Goal: Task Accomplishment & Management: Use online tool/utility

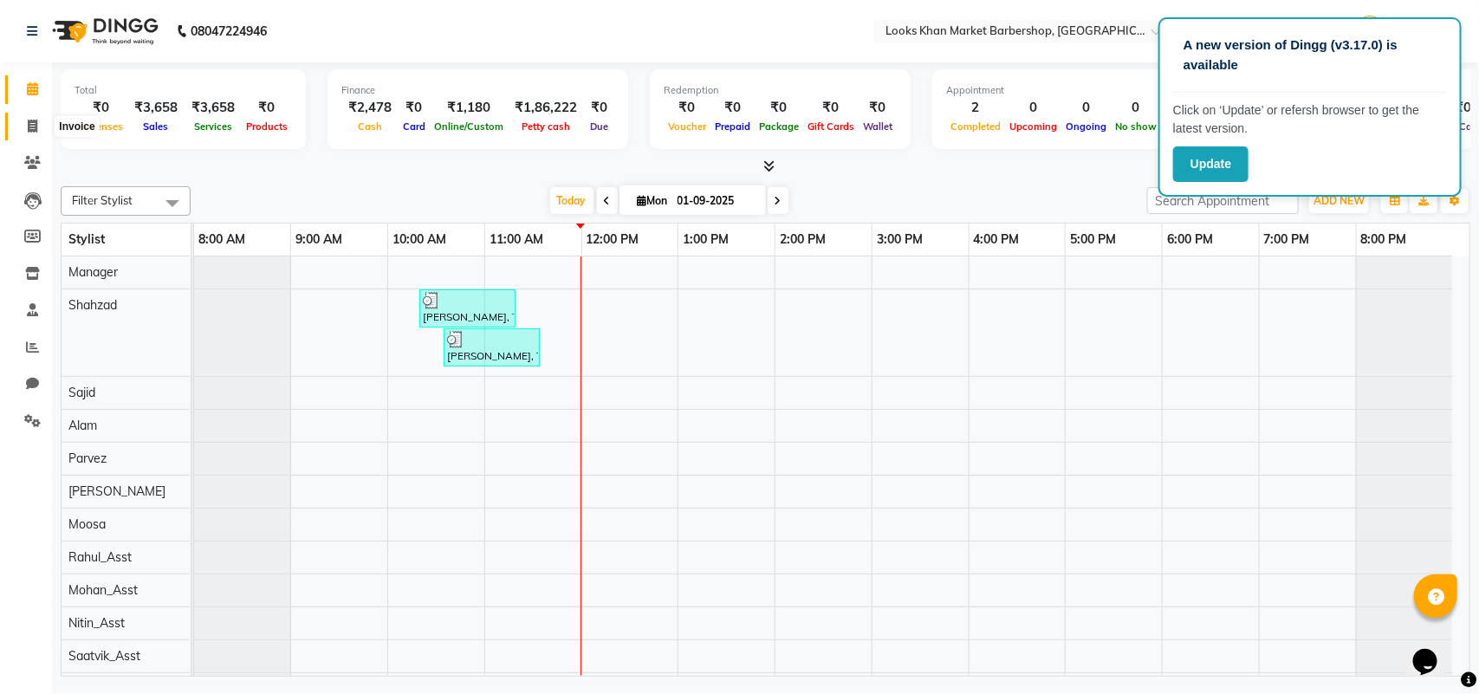
click at [31, 123] on icon at bounding box center [33, 126] width 10 height 13
select select "service"
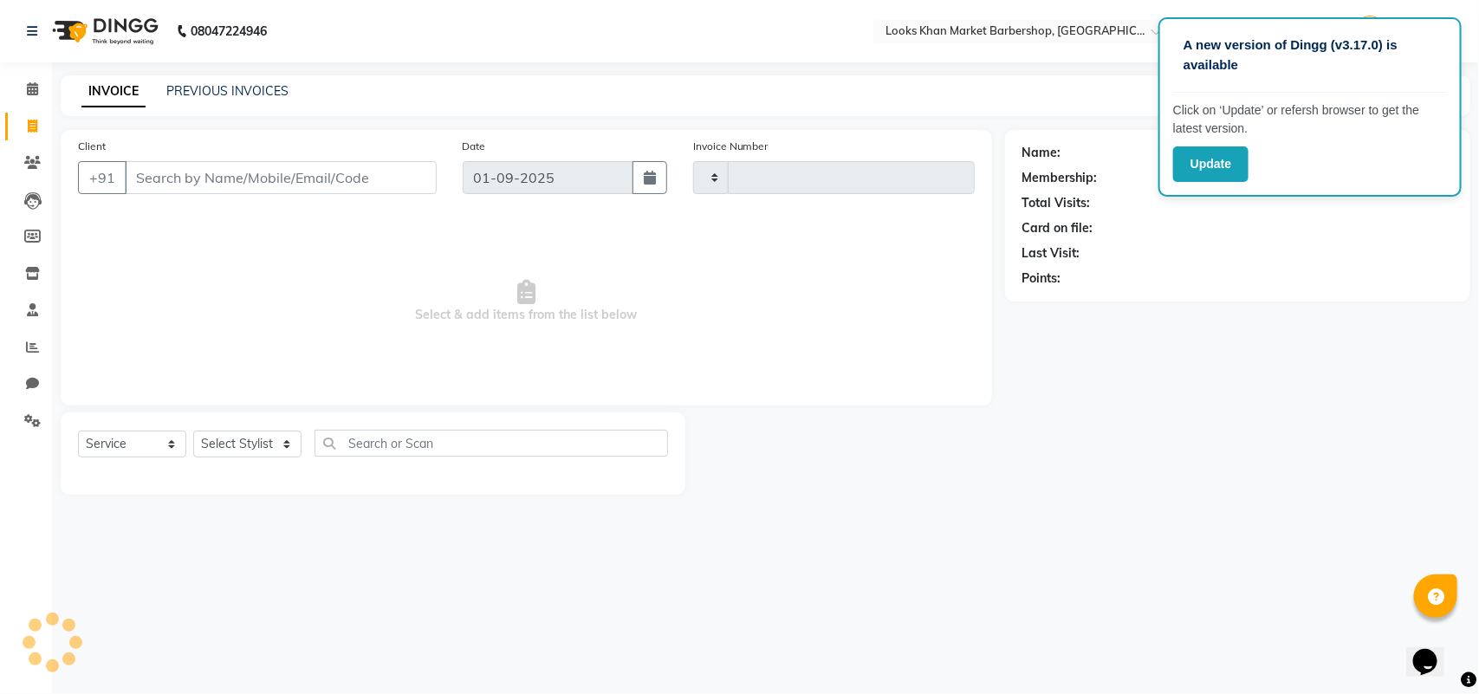
type input "3334"
select select "8030"
click at [275, 447] on select "Select Stylist" at bounding box center [247, 444] width 108 height 27
click at [275, 448] on select "Select Stylist" at bounding box center [247, 444] width 108 height 27
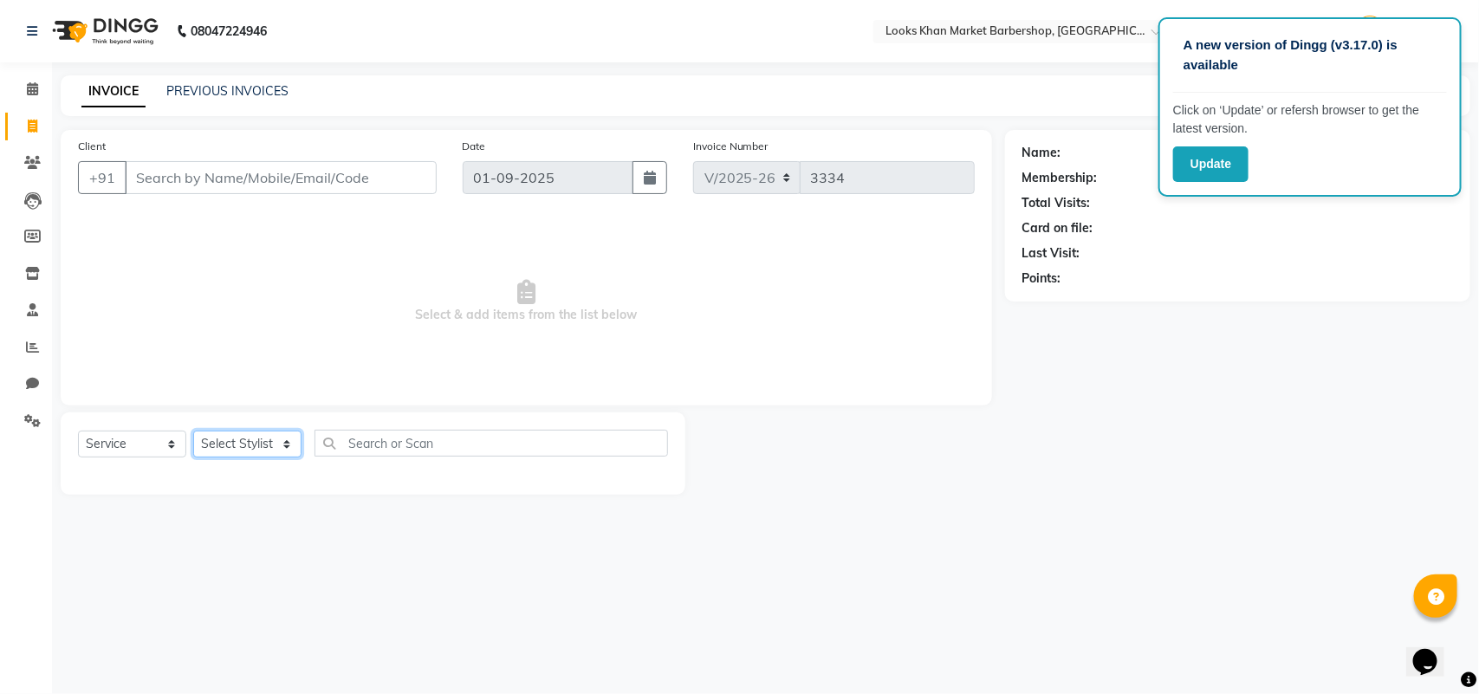
click at [275, 446] on select "Select Stylist" at bounding box center [247, 444] width 108 height 27
click at [209, 165] on input "Client" at bounding box center [281, 177] width 312 height 33
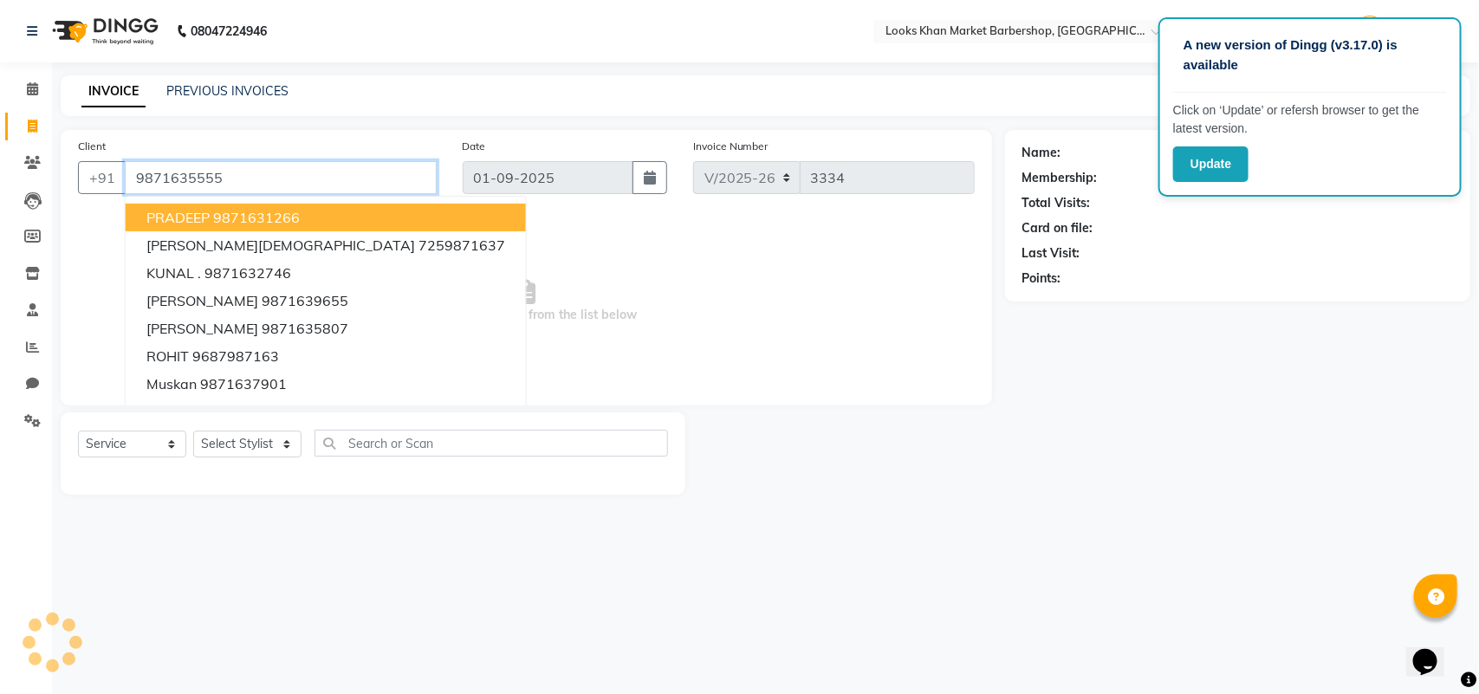
type input "9871635555"
select select "1: Object"
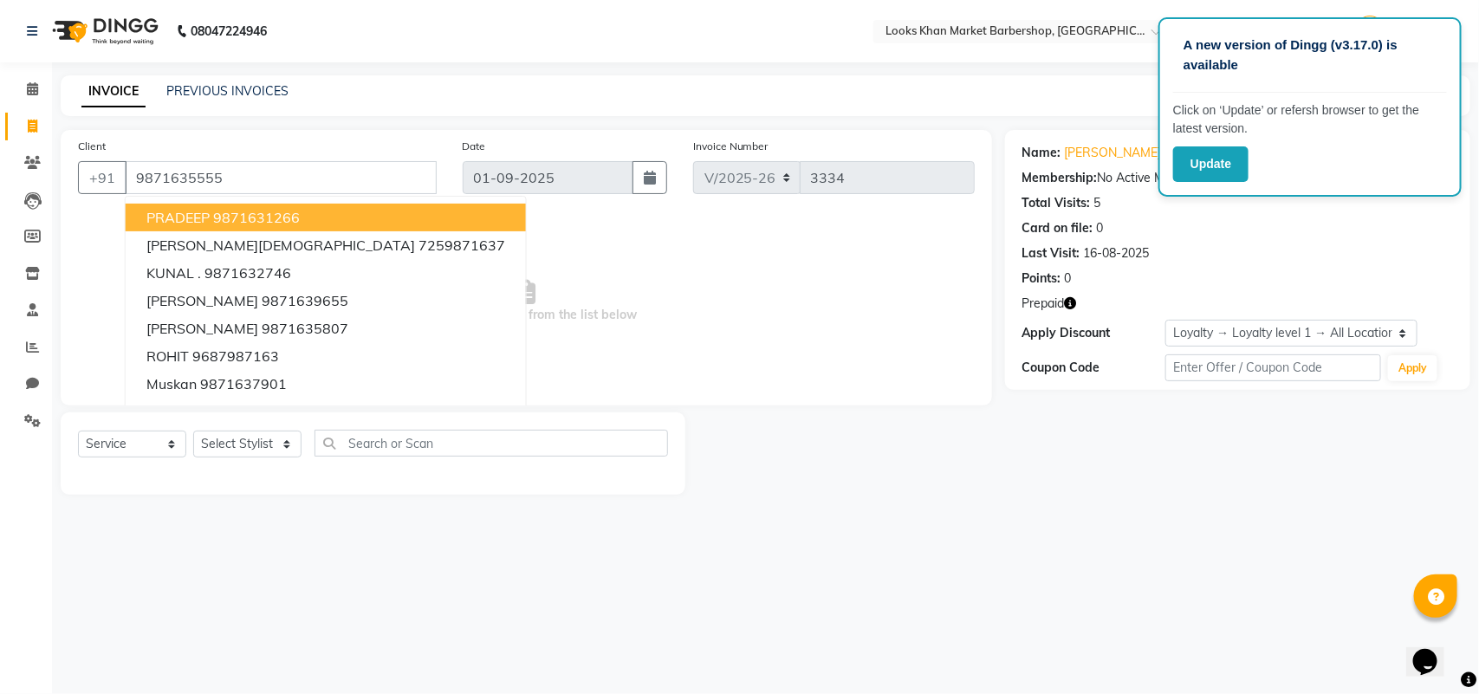
click at [806, 290] on span "Select & add items from the list below" at bounding box center [526, 301] width 897 height 173
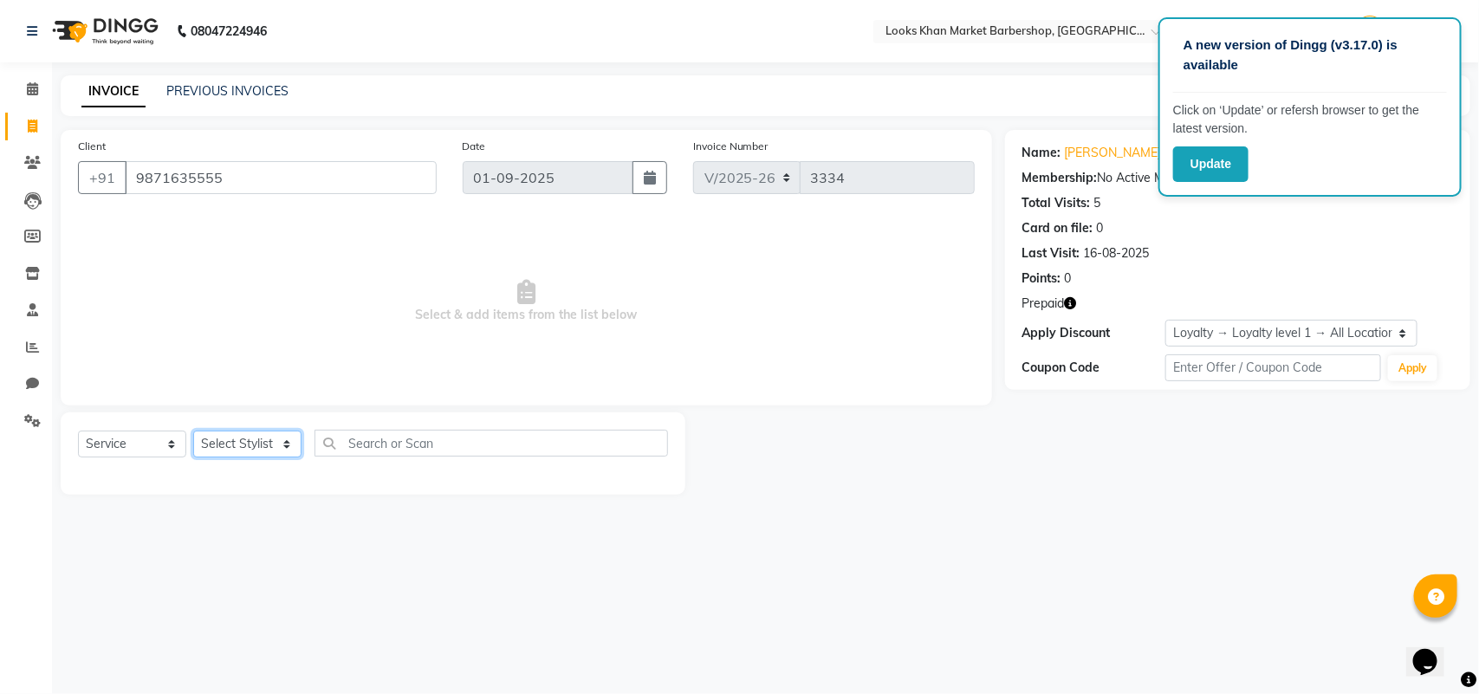
click at [291, 451] on select "Select Stylist" at bounding box center [247, 444] width 108 height 27
click at [287, 448] on select "Select Stylist" at bounding box center [247, 444] width 108 height 27
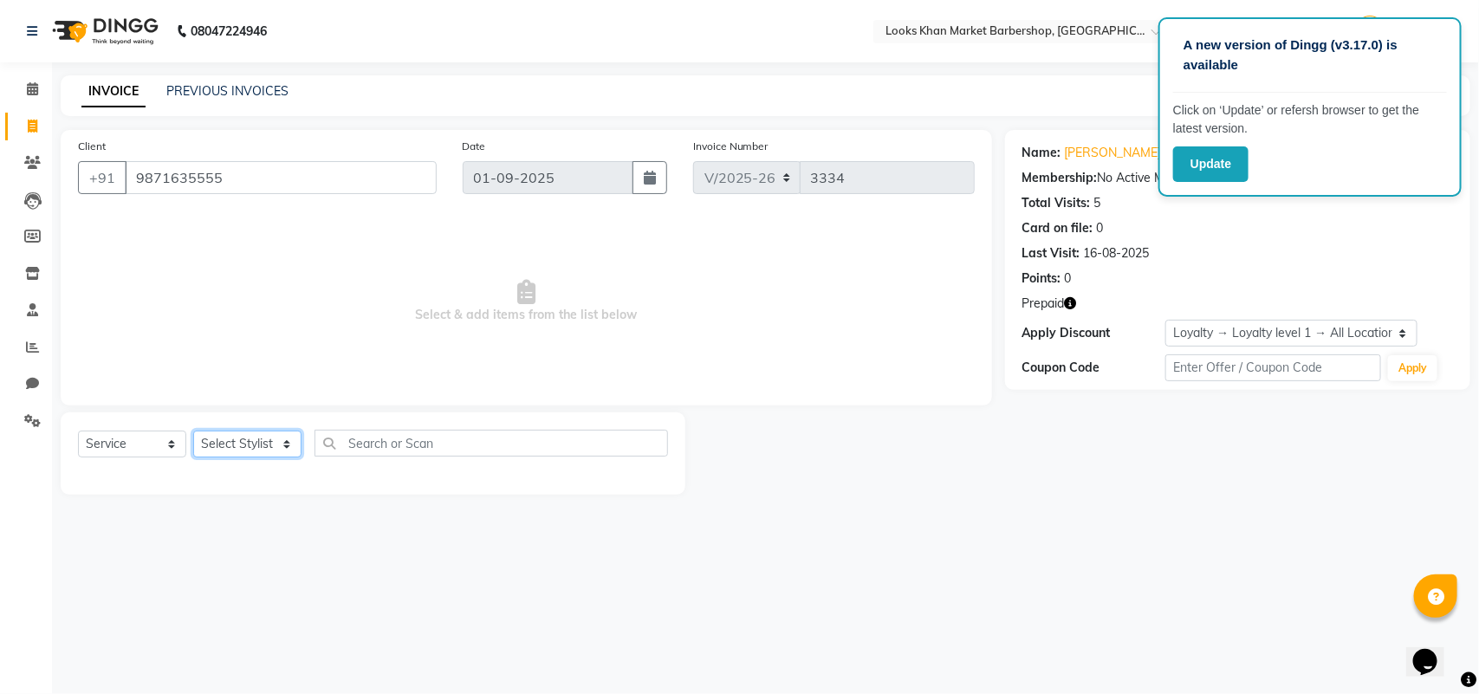
click at [287, 448] on select "Select Stylist" at bounding box center [247, 444] width 108 height 27
click at [265, 443] on select "Select Stylist" at bounding box center [247, 444] width 108 height 27
click at [265, 442] on select "Select Stylist" at bounding box center [247, 444] width 108 height 27
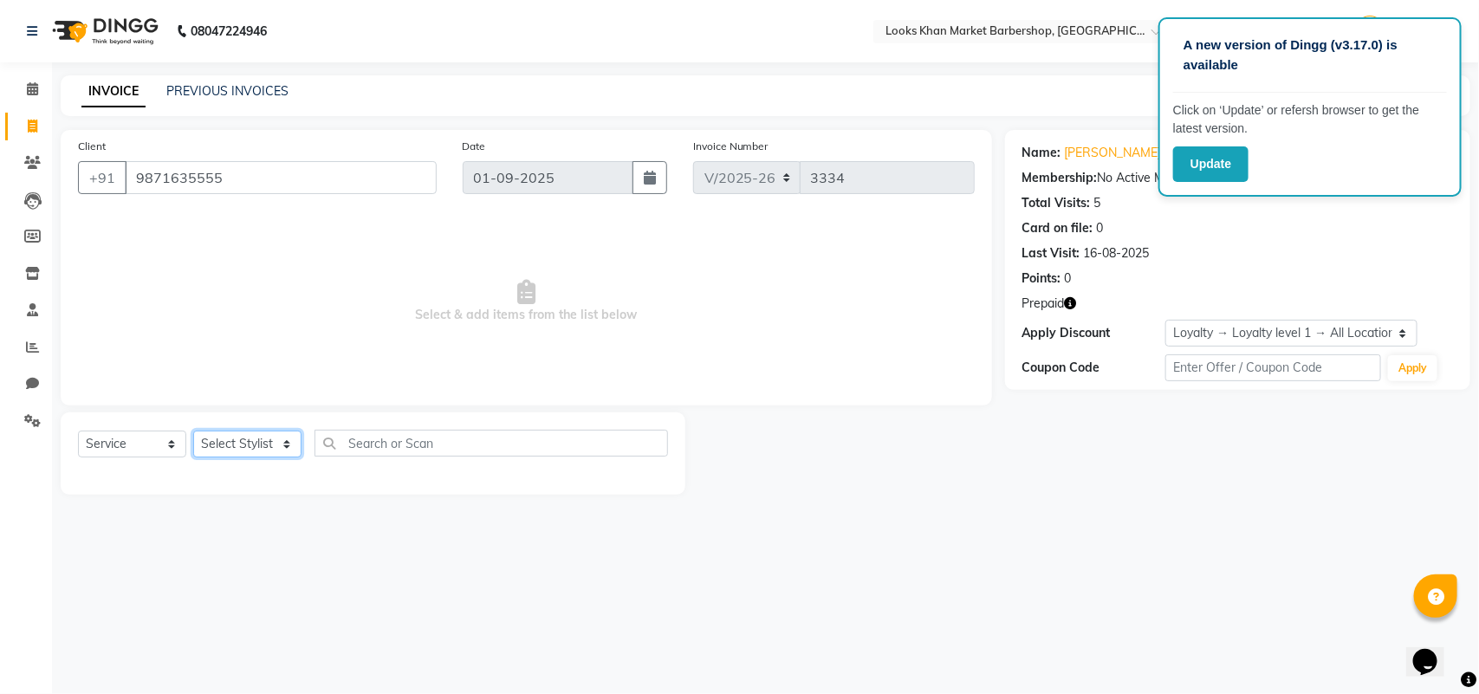
click at [265, 442] on select "Select Stylist" at bounding box center [247, 444] width 108 height 27
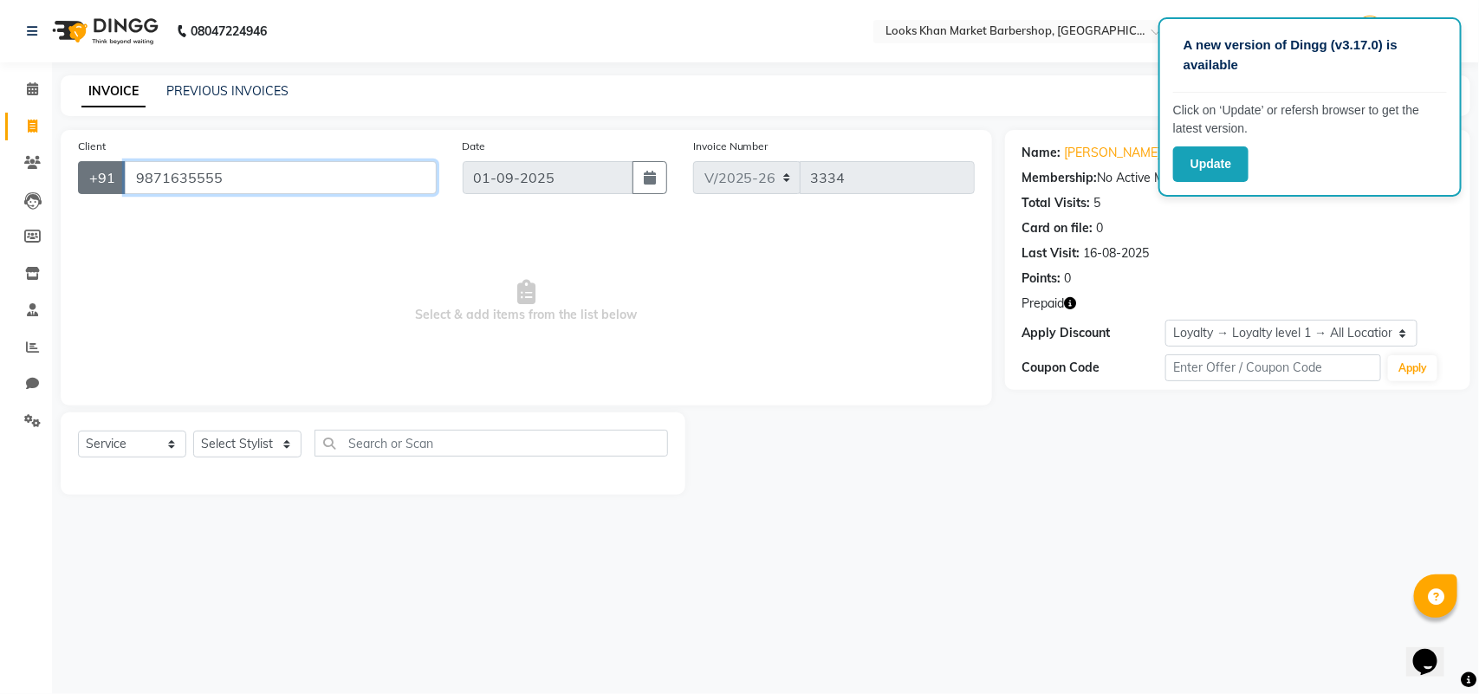
drag, startPoint x: 262, startPoint y: 173, endPoint x: 104, endPoint y: 185, distance: 158.0
click at [104, 185] on div "[PHONE_NUMBER]" at bounding box center [257, 177] width 359 height 33
click at [1070, 301] on icon "button" at bounding box center [1071, 303] width 12 height 12
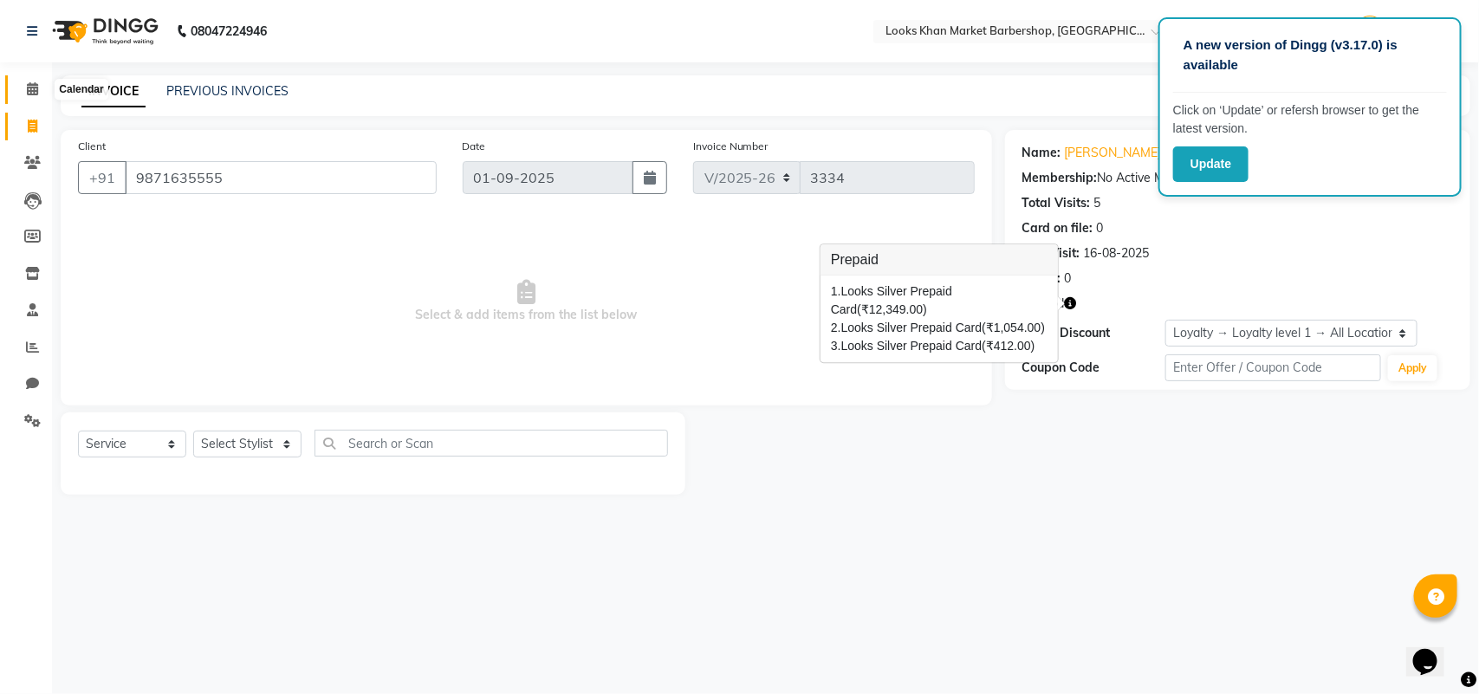
click at [27, 96] on span at bounding box center [32, 90] width 30 height 20
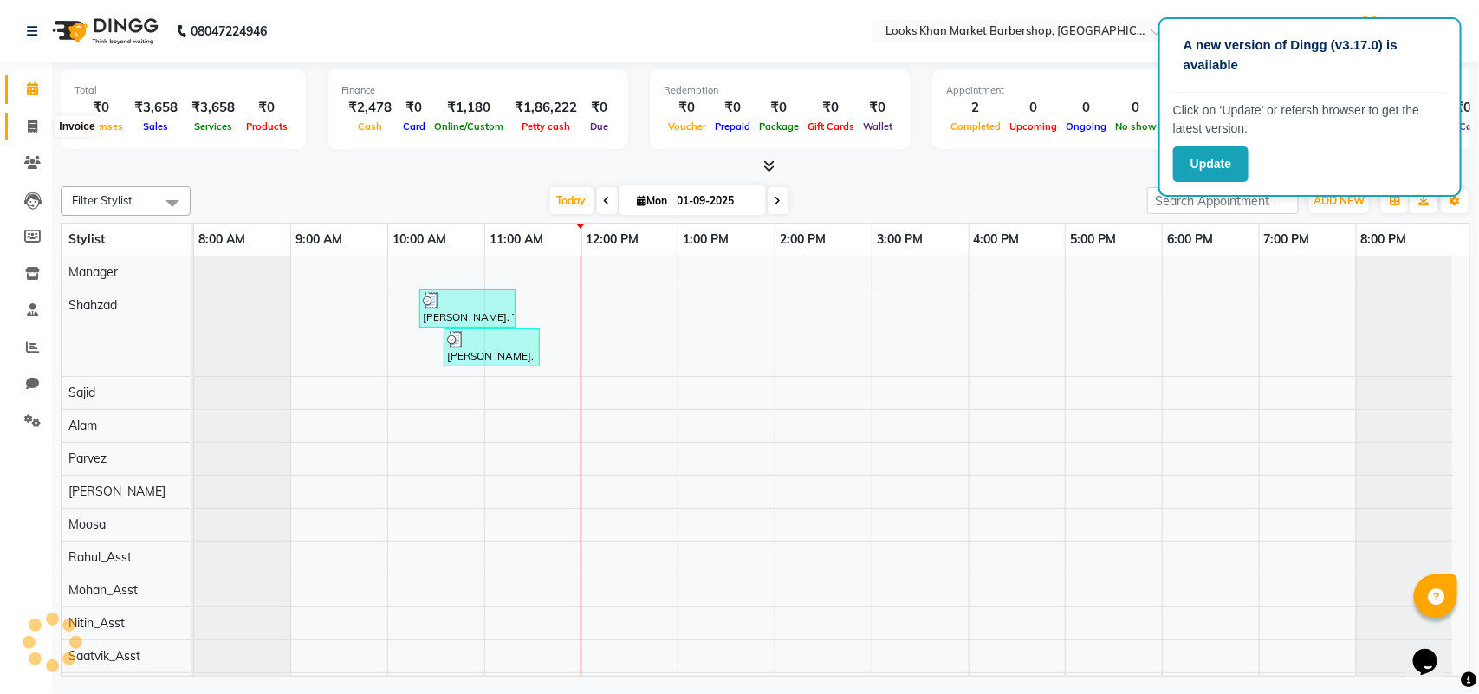
click at [28, 126] on icon at bounding box center [33, 126] width 10 height 13
select select "service"
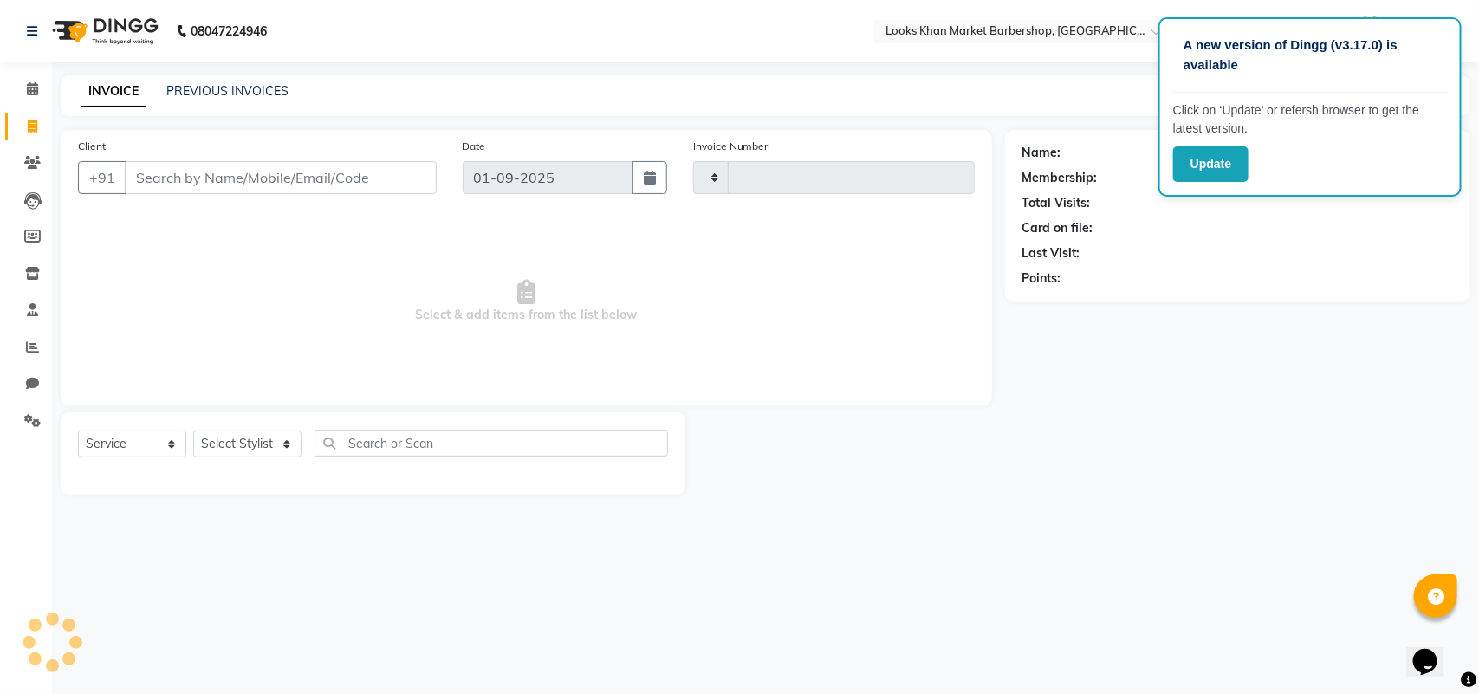
type input "3334"
select select "8030"
click at [204, 167] on input "Client" at bounding box center [281, 177] width 312 height 33
type input "9871635555"
select select "1: Object"
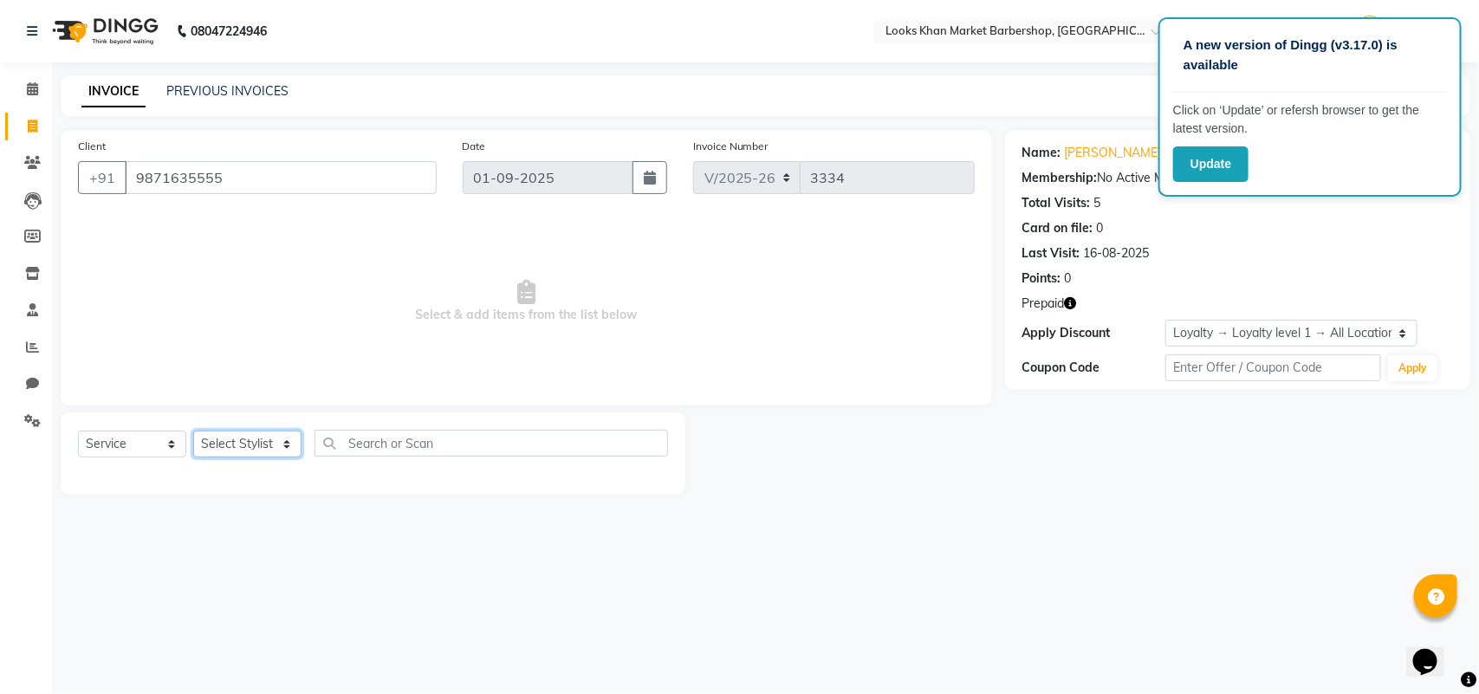
click at [266, 442] on select "Select Stylist Abhishek_pdct Akash_pdct Alam Counter_Sales [PERSON_NAME] [DATE]…" at bounding box center [247, 444] width 108 height 27
select select "72594"
click at [193, 431] on select "Select Stylist Abhishek_pdct Akash_pdct Alam Counter_Sales [PERSON_NAME] [DATE]…" at bounding box center [247, 444] width 108 height 27
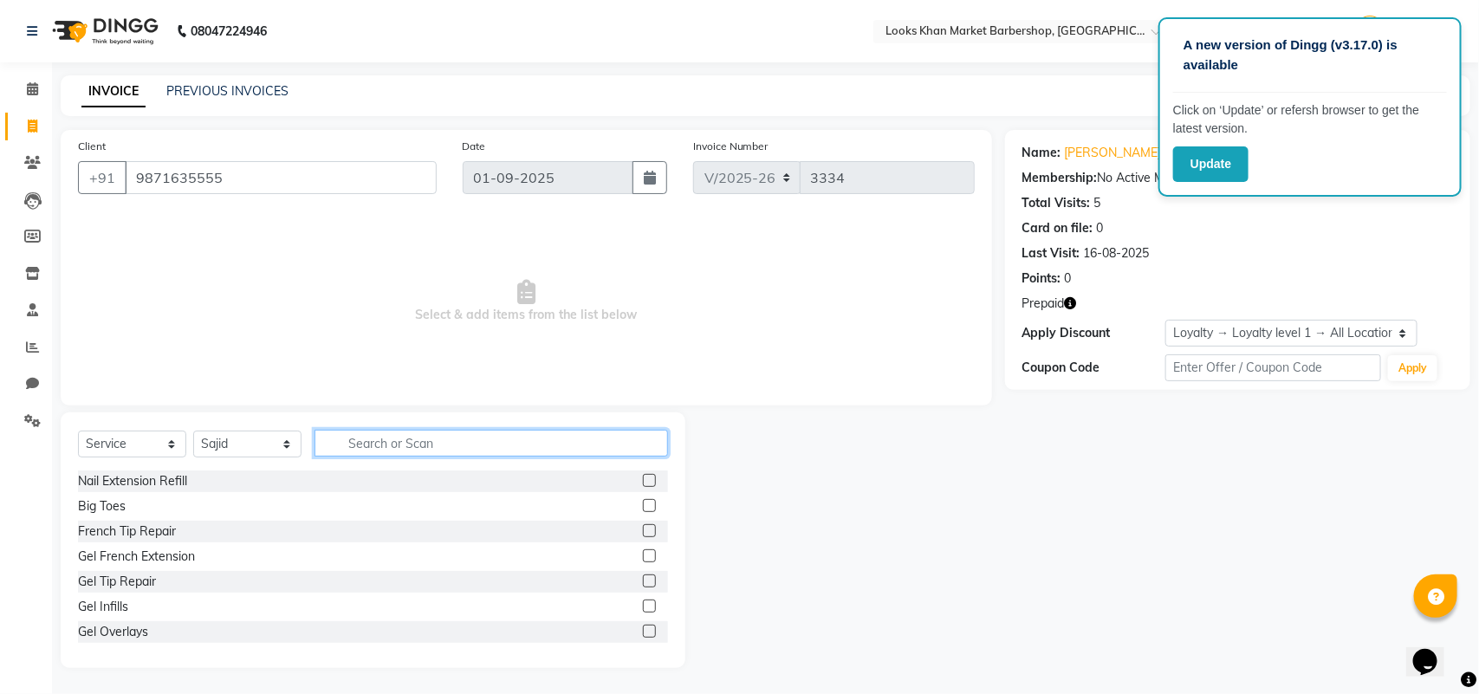
click at [437, 439] on input "text" at bounding box center [490, 443] width 353 height 27
type input "CUT"
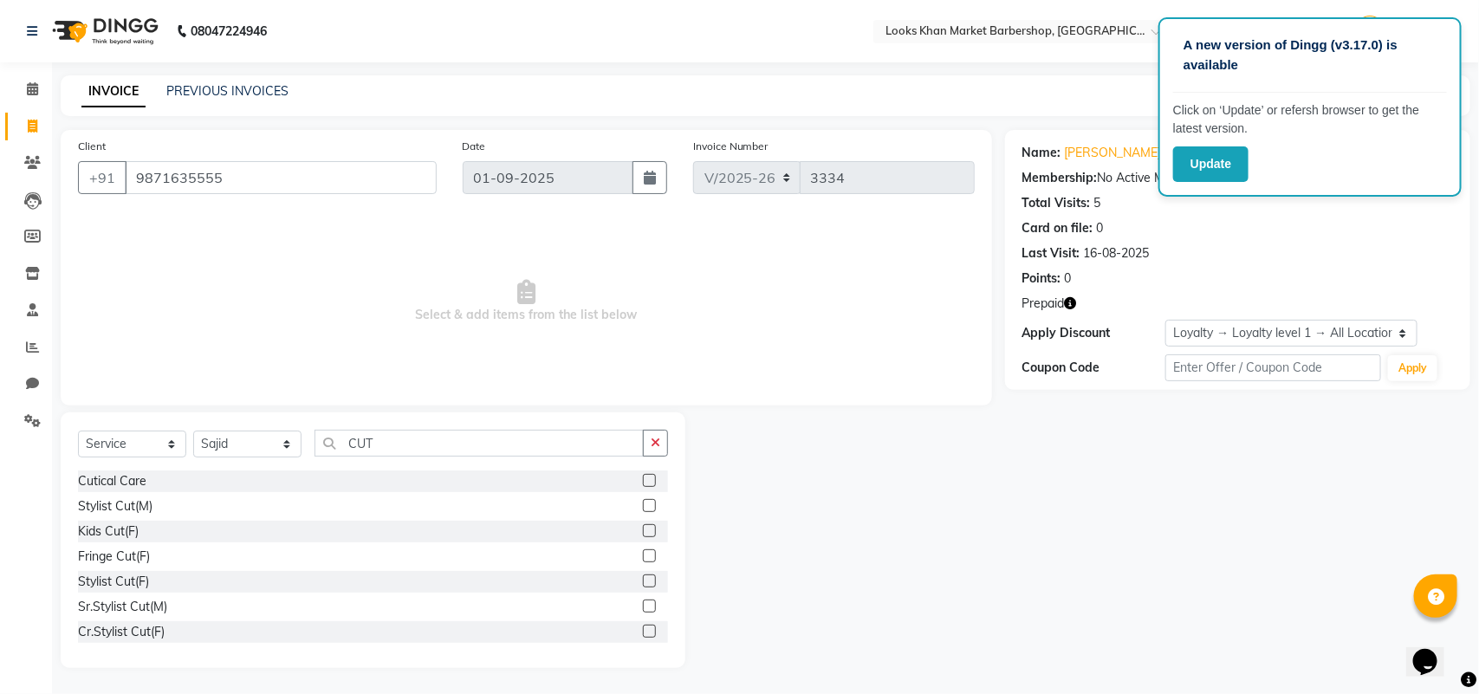
click at [643, 500] on label at bounding box center [649, 505] width 13 height 13
click at [643, 501] on input "checkbox" at bounding box center [648, 506] width 11 height 11
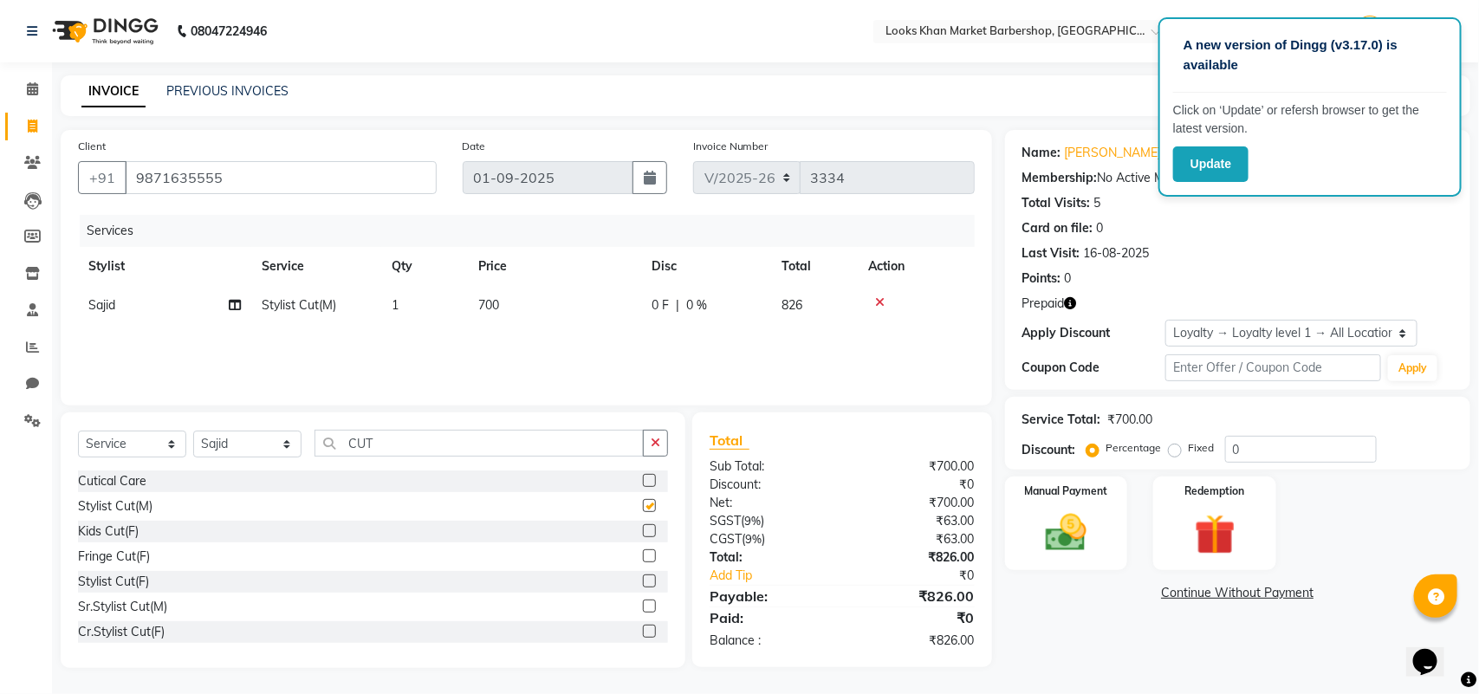
checkbox input "false"
click at [500, 295] on td "700" at bounding box center [554, 305] width 173 height 39
select select "72594"
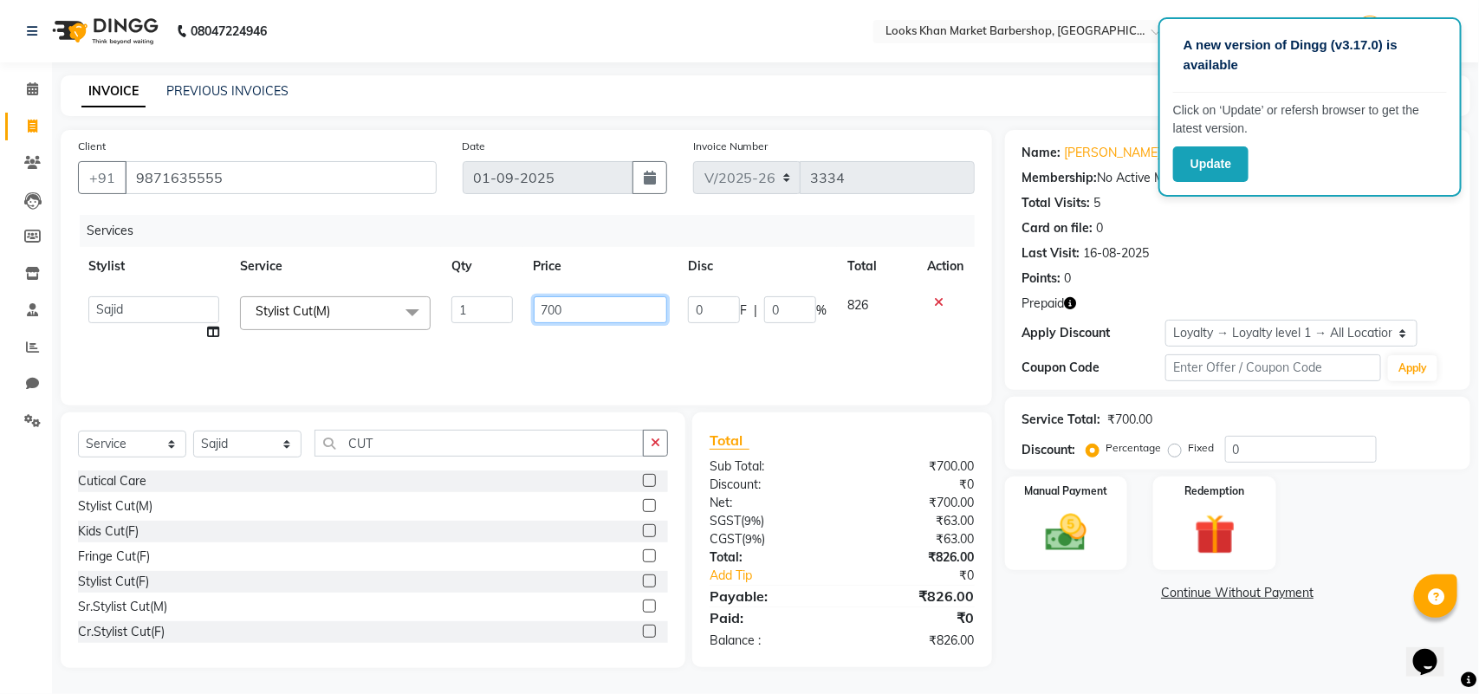
drag, startPoint x: 578, startPoint y: 308, endPoint x: 522, endPoint y: 308, distance: 55.4
click at [523, 308] on td "700" at bounding box center [600, 319] width 155 height 66
type input "1500"
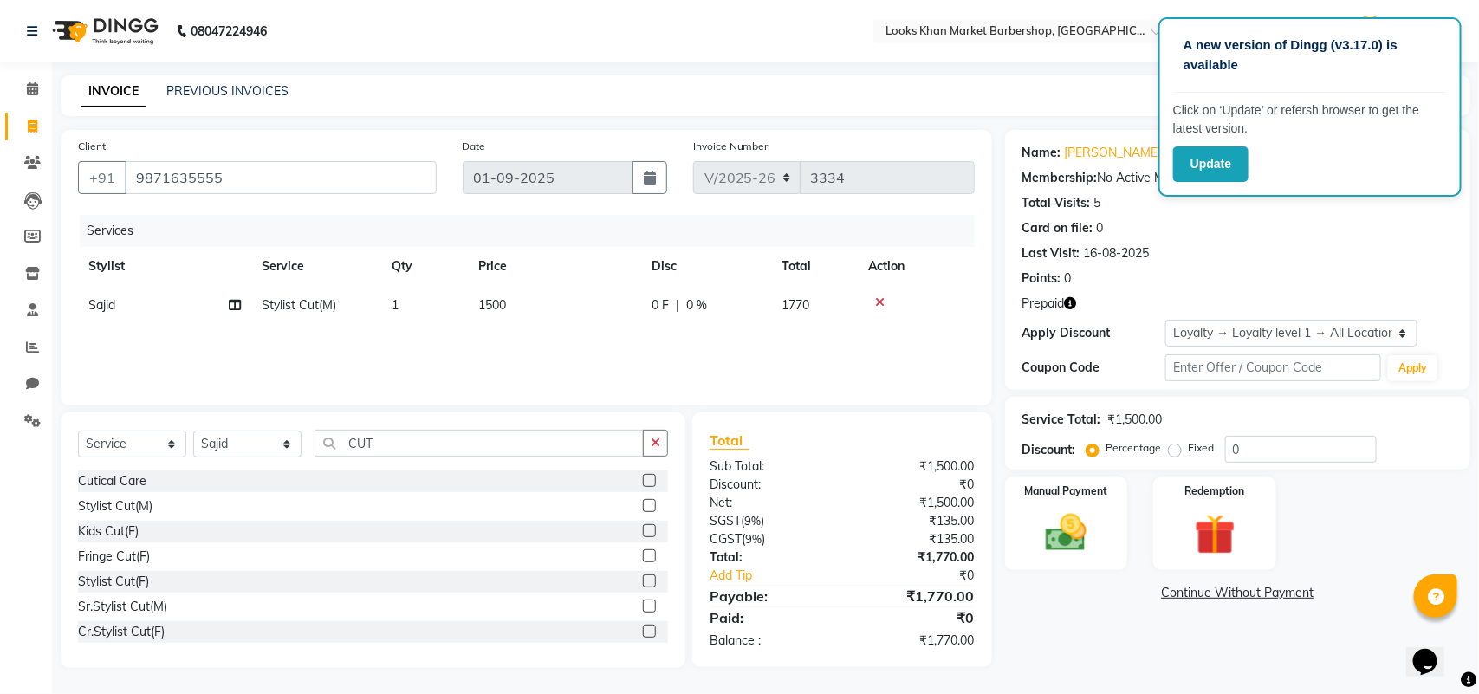
click at [599, 359] on div "Services Stylist Service Qty Price Disc Total Action [PERSON_NAME] Stylist Cut(…" at bounding box center [526, 301] width 897 height 173
click at [1077, 518] on img at bounding box center [1066, 532] width 68 height 49
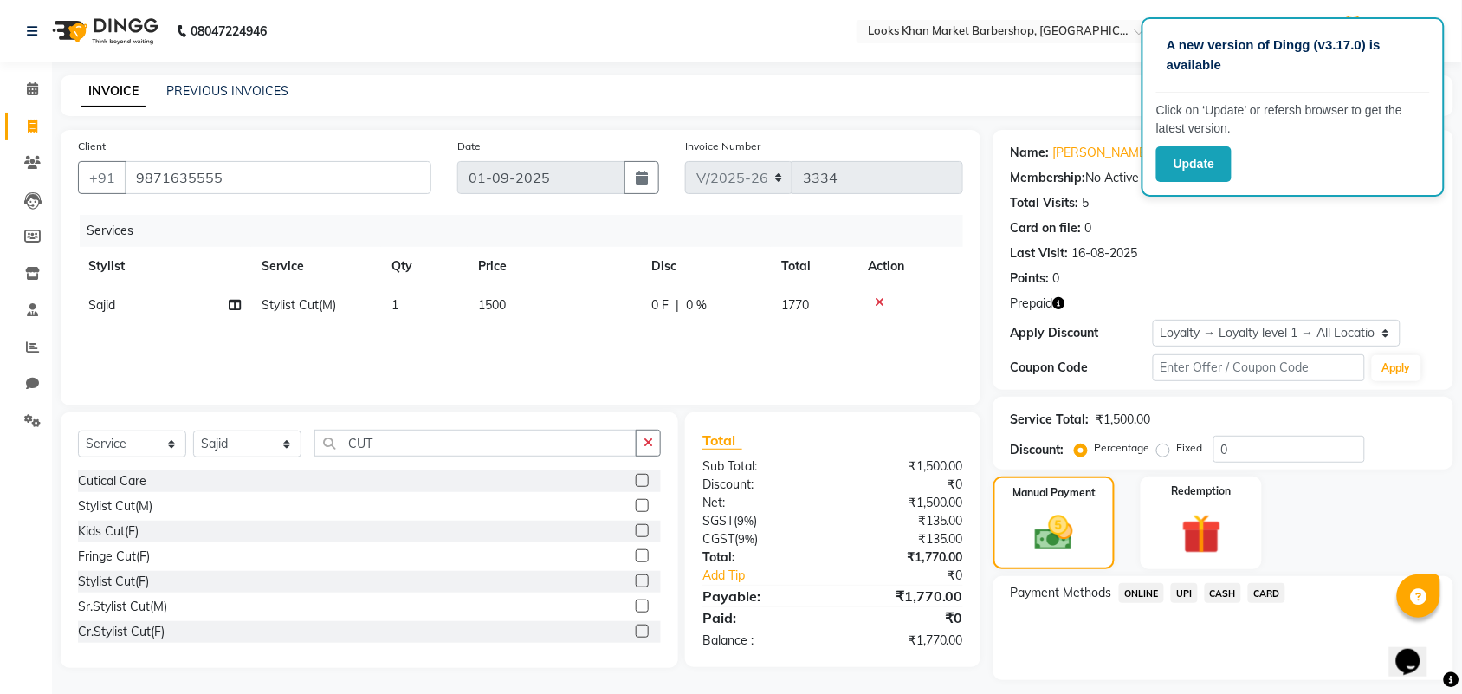
click at [1223, 585] on span "CASH" at bounding box center [1223, 593] width 37 height 20
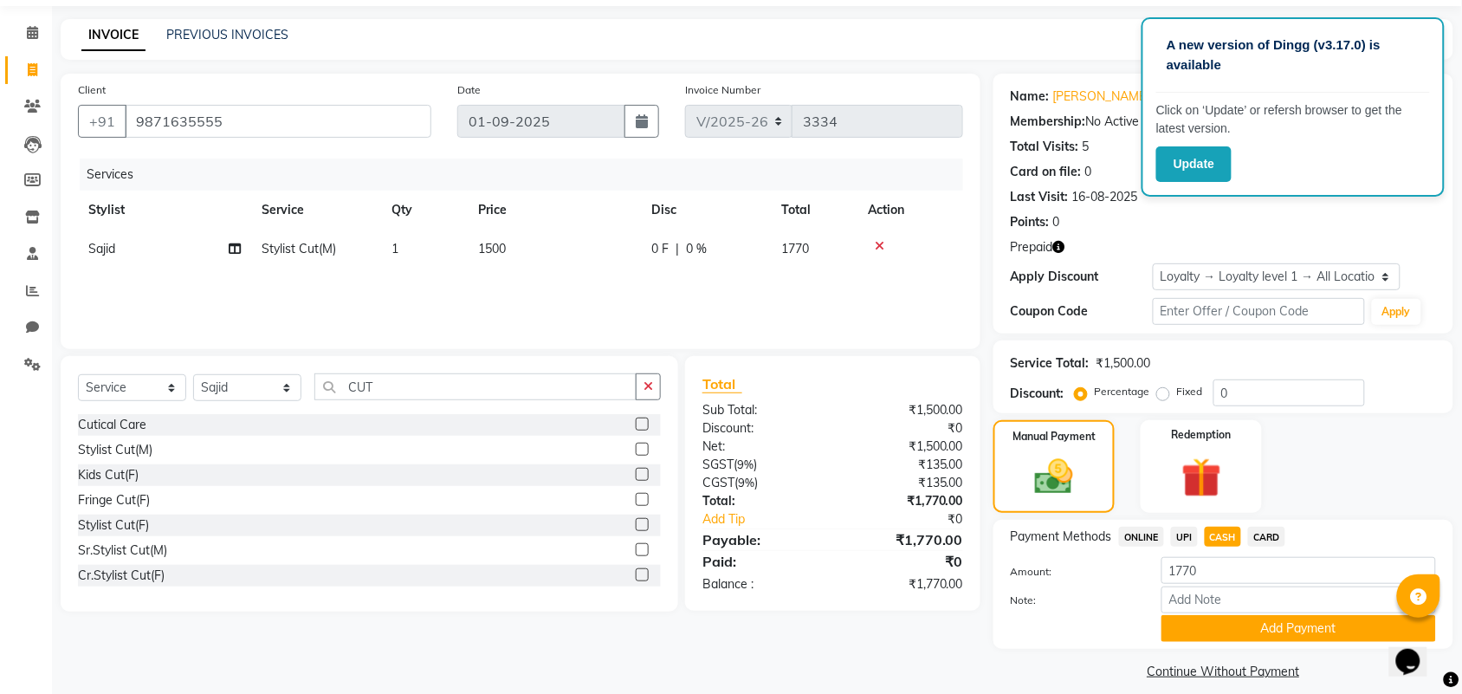
scroll to position [72, 0]
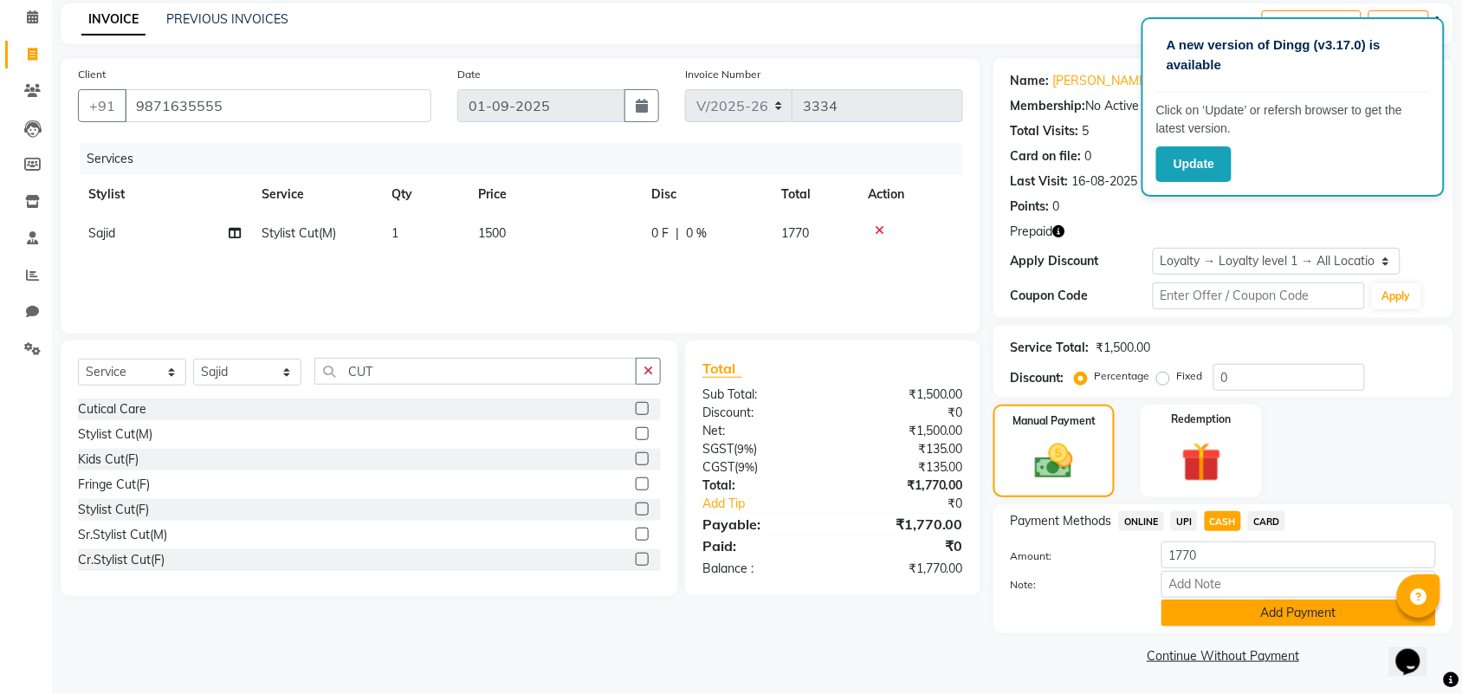
click at [1258, 609] on button "Add Payment" at bounding box center [1299, 612] width 275 height 27
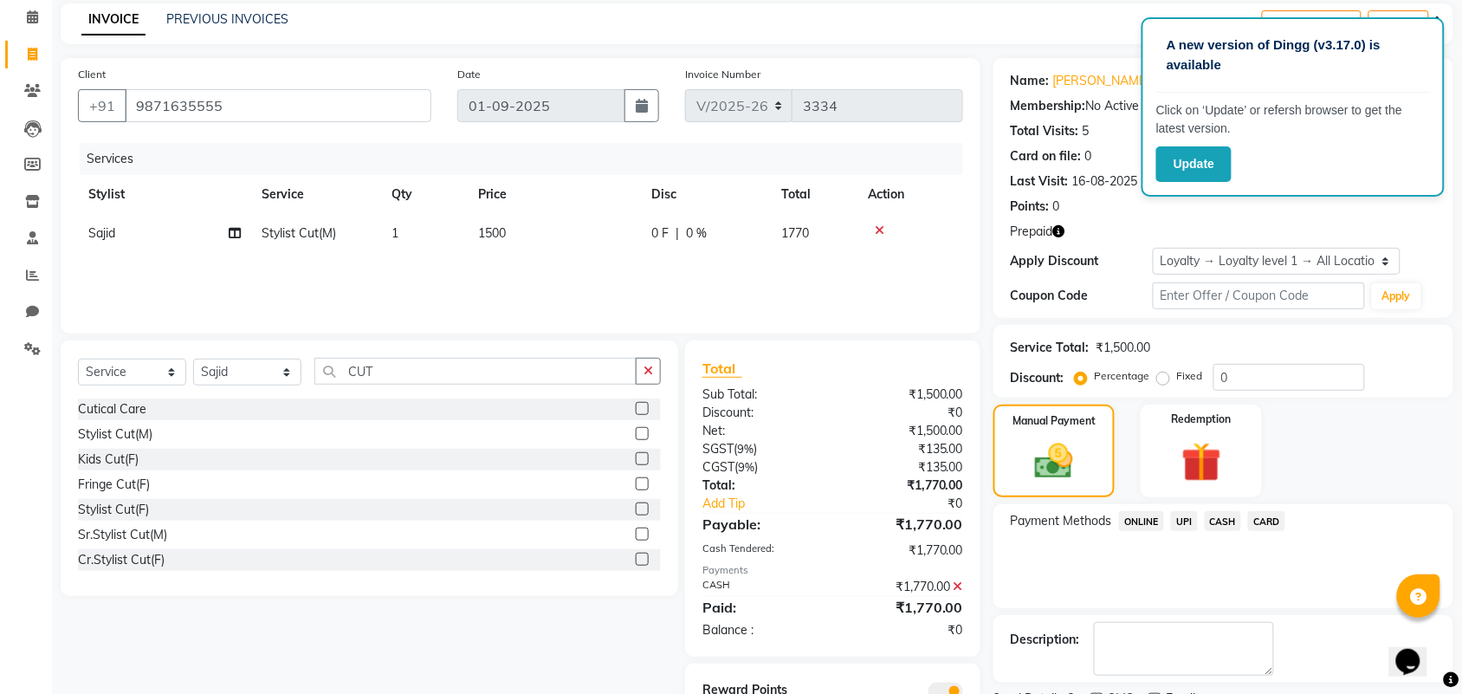
scroll to position [146, 0]
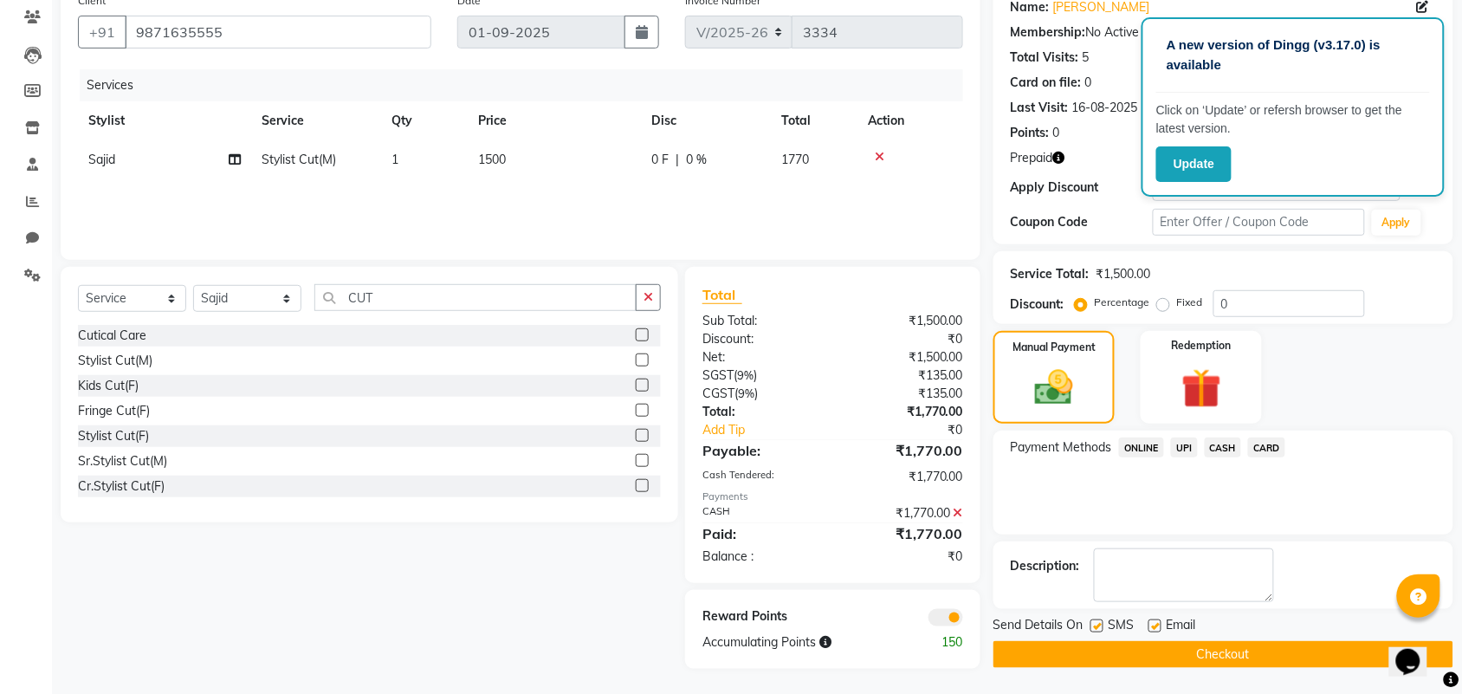
click at [1253, 647] on button "Checkout" at bounding box center [1224, 654] width 460 height 27
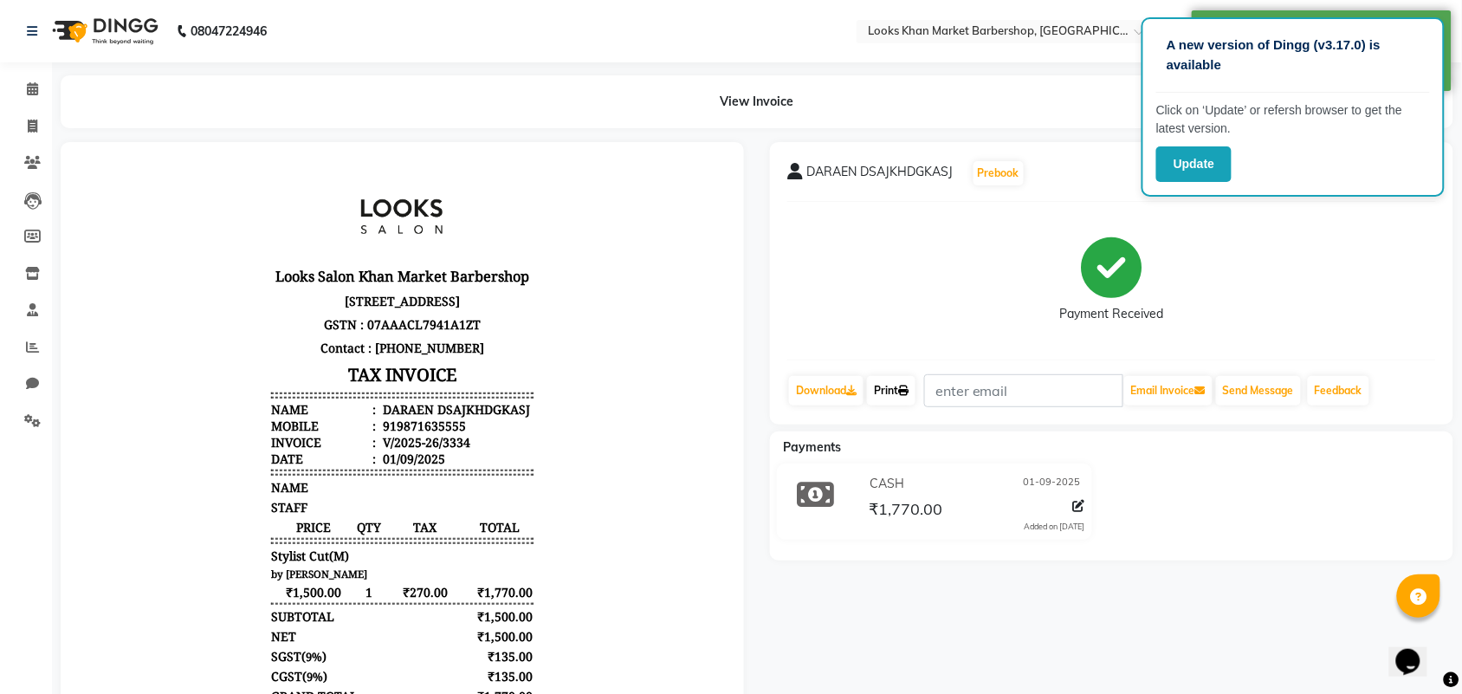
click at [892, 391] on link "Print" at bounding box center [891, 390] width 49 height 29
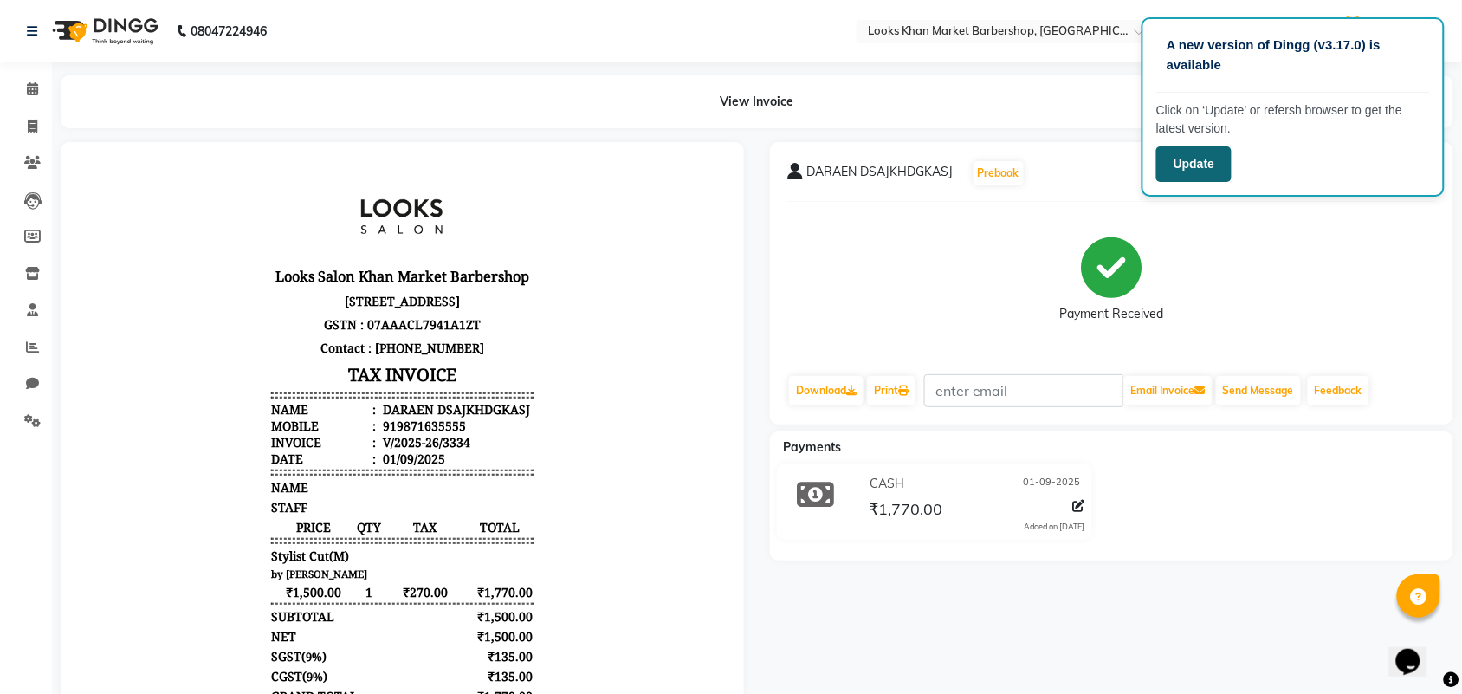
click at [1196, 167] on button "Update" at bounding box center [1193, 164] width 75 height 36
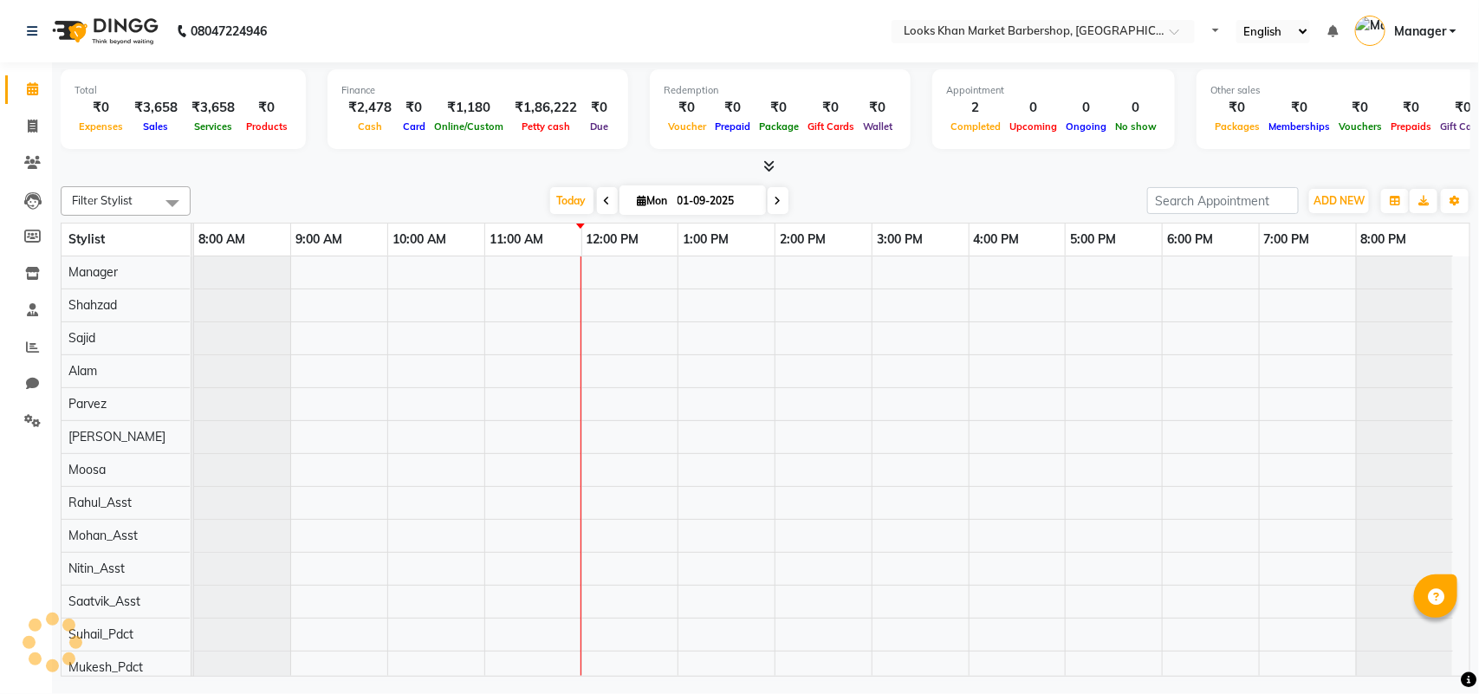
select select "en"
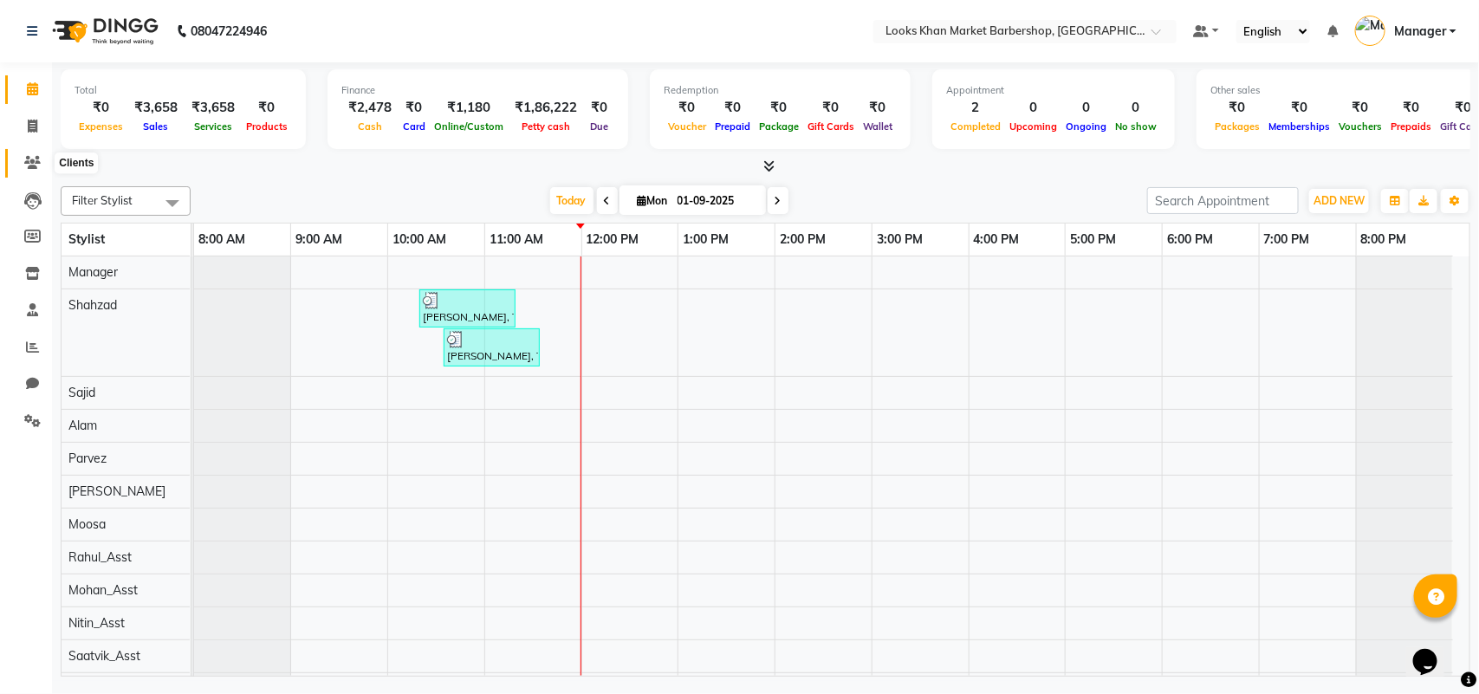
click at [32, 165] on icon at bounding box center [32, 162] width 16 height 13
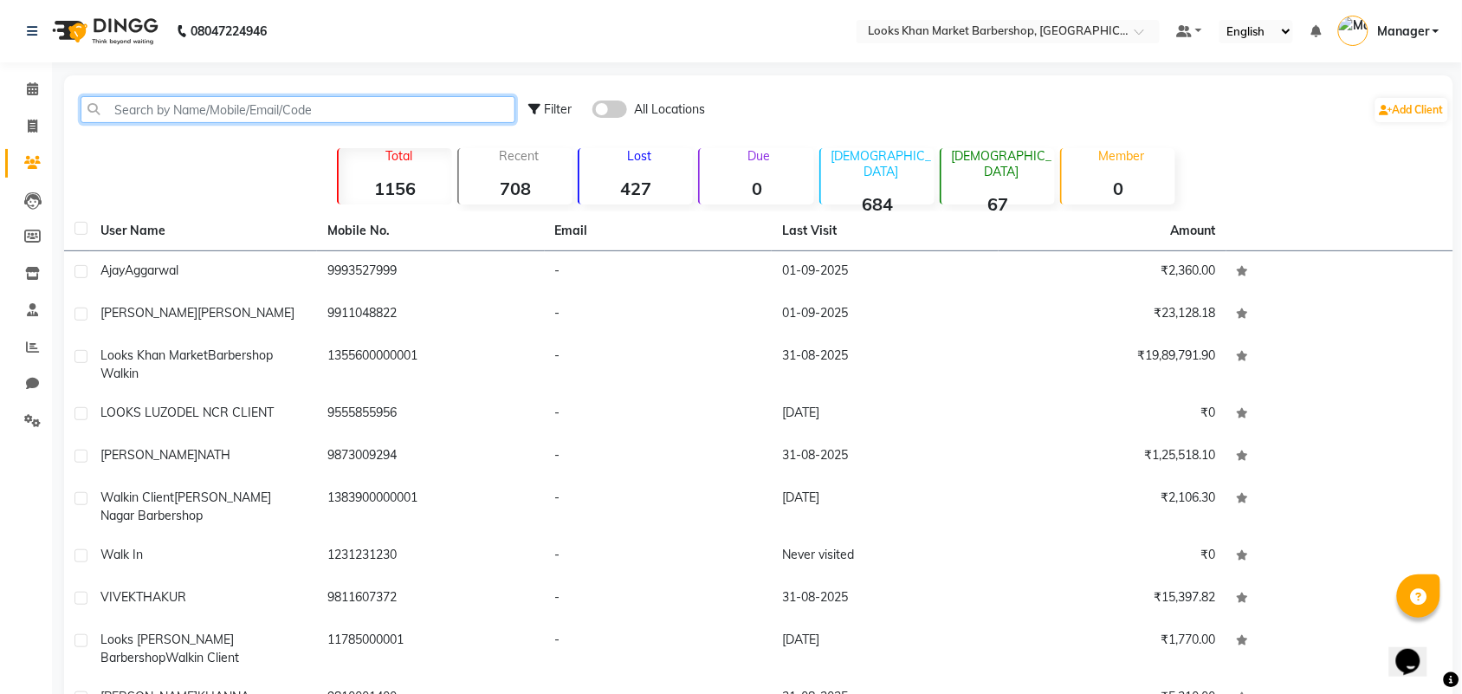
click at [292, 104] on input "text" at bounding box center [298, 109] width 435 height 27
paste input "9871635555"
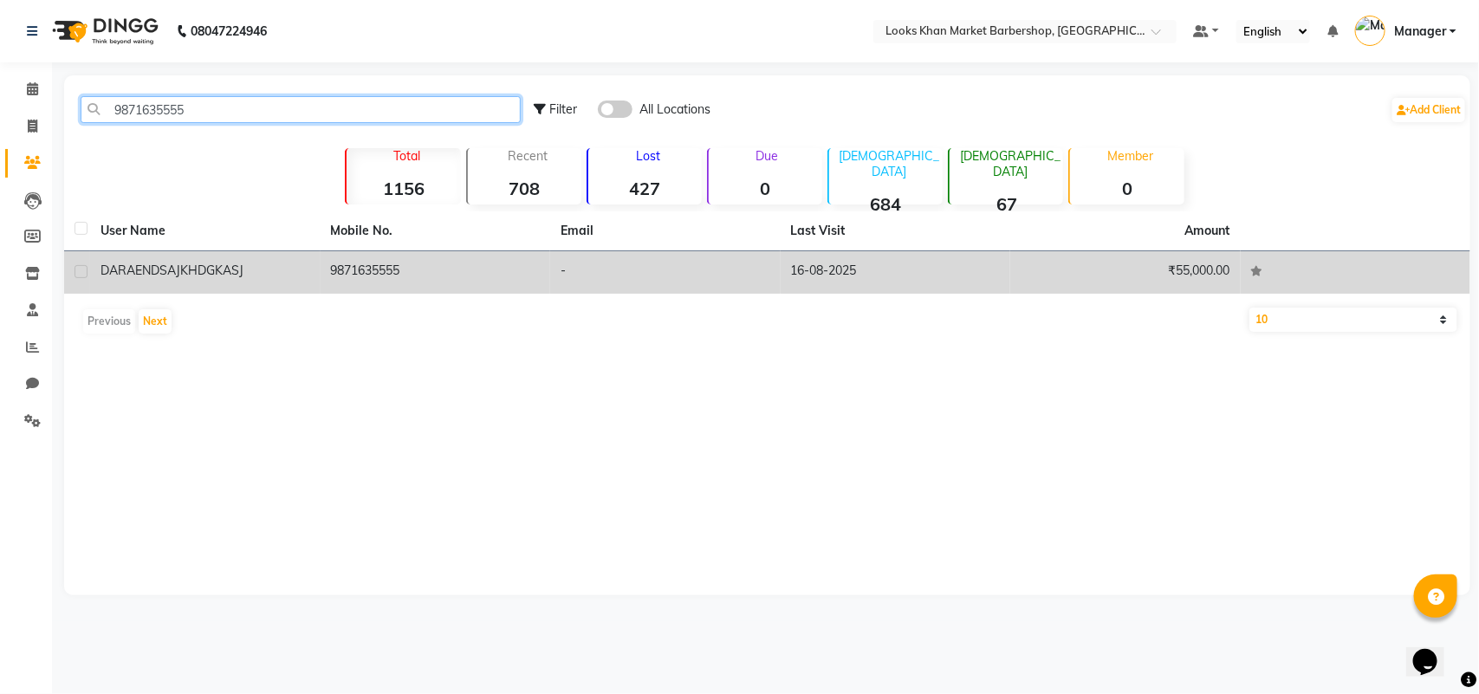
type input "9871635555"
click at [241, 269] on span "DSAJKHDGKASJ" at bounding box center [197, 270] width 93 height 16
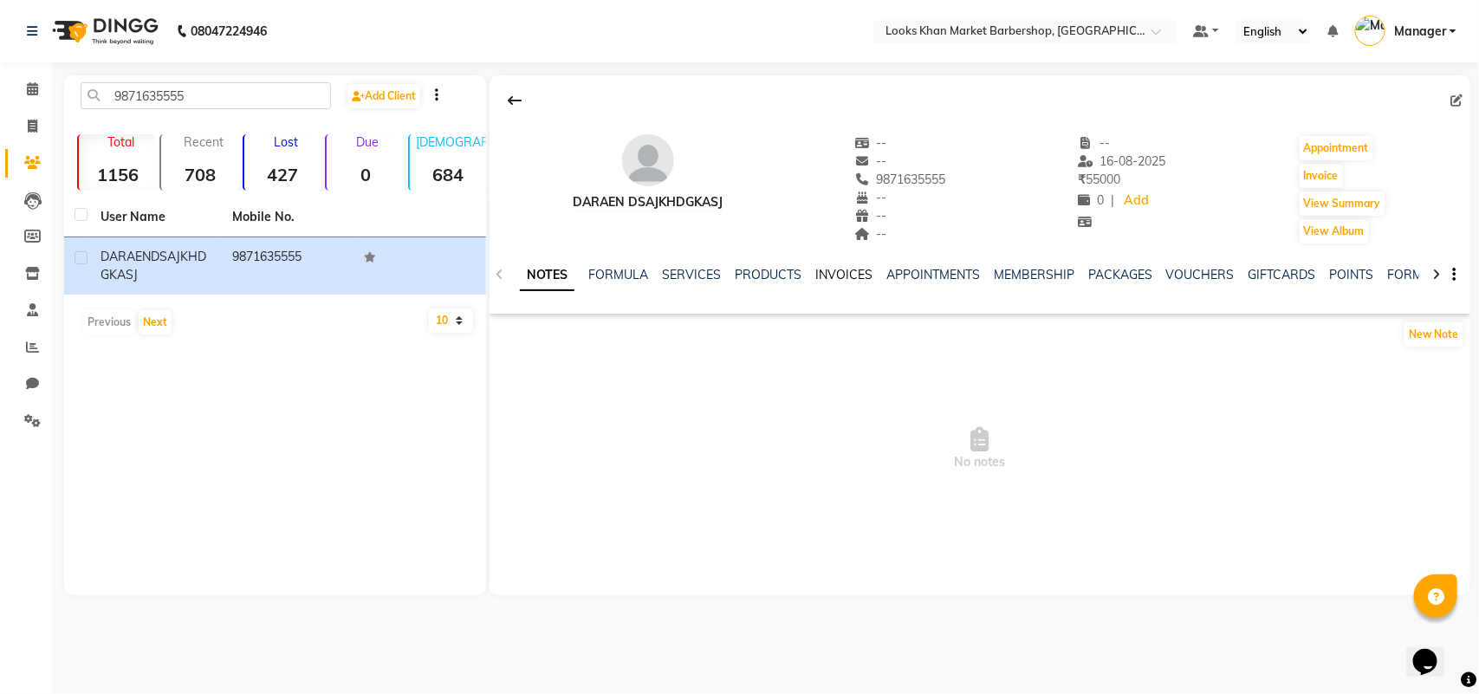
click at [821, 274] on link "INVOICES" at bounding box center [843, 275] width 57 height 16
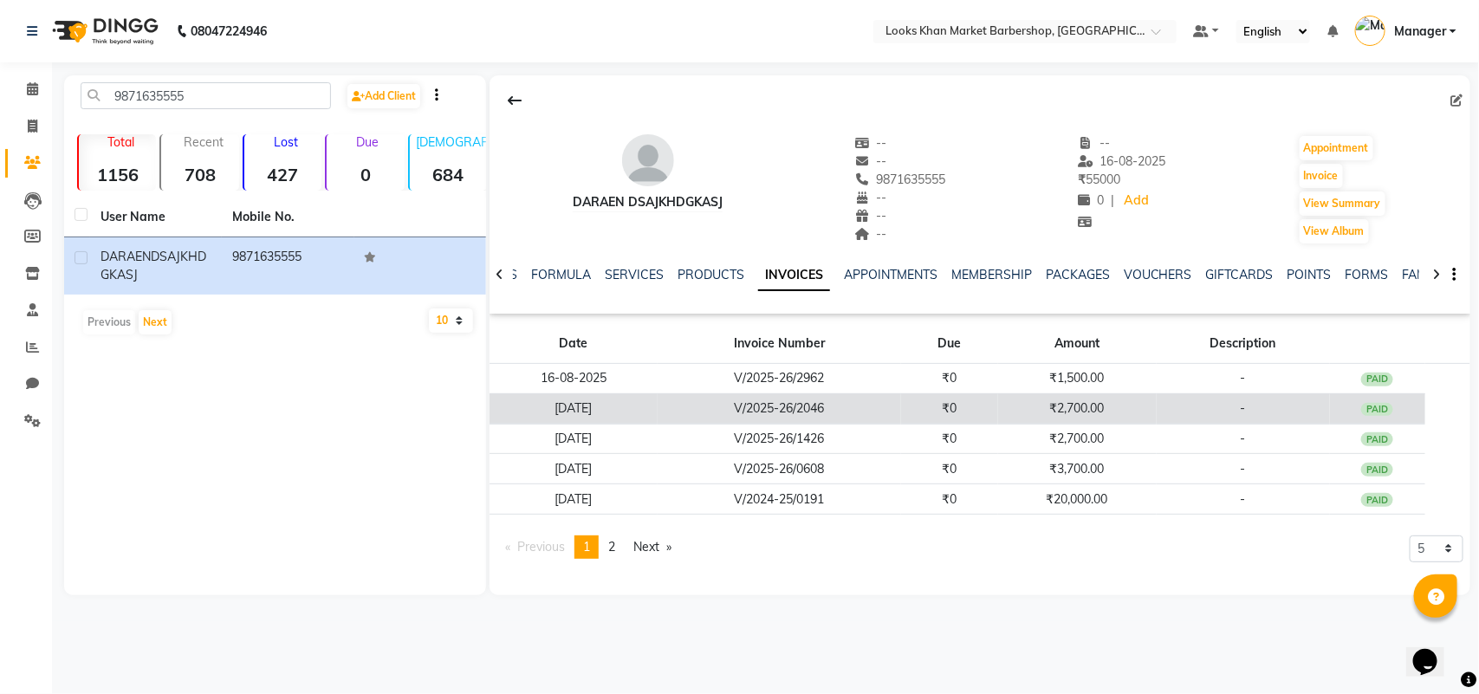
click at [1262, 411] on td "-" at bounding box center [1242, 408] width 173 height 30
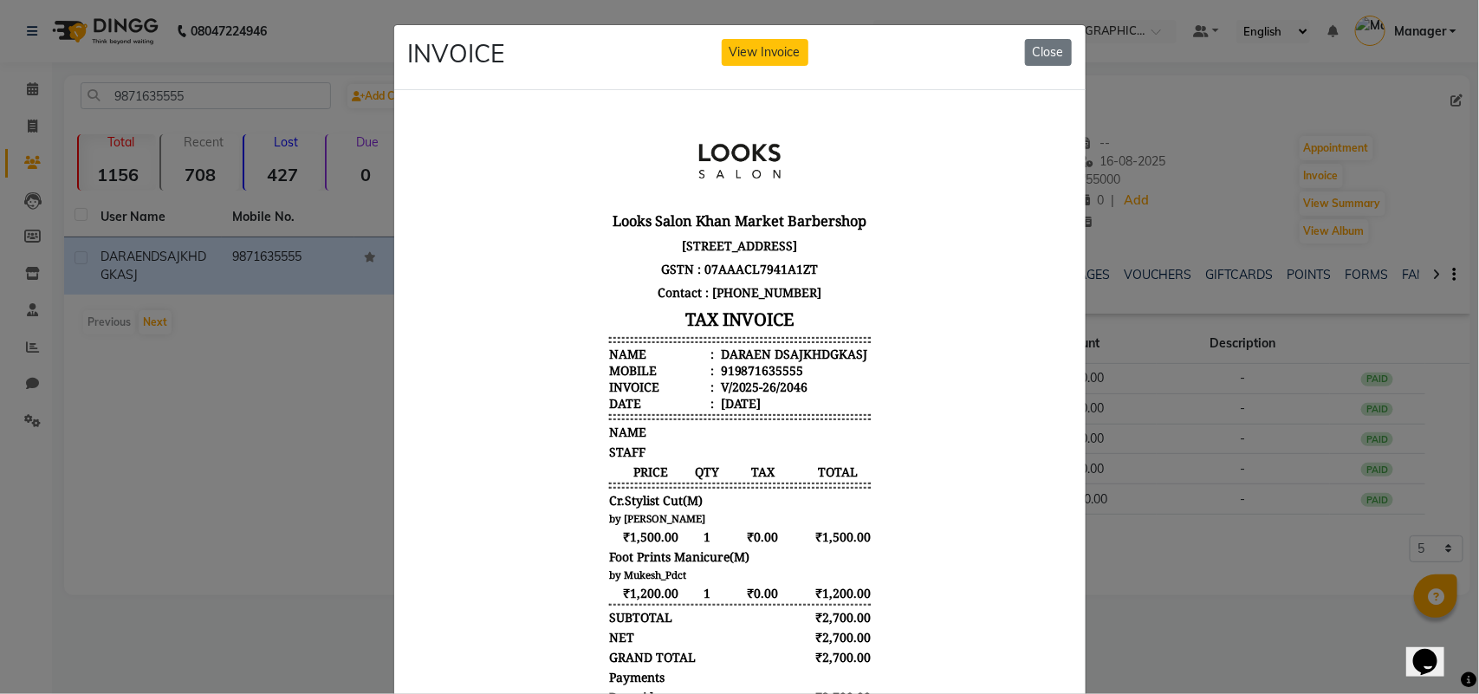
scroll to position [166, 0]
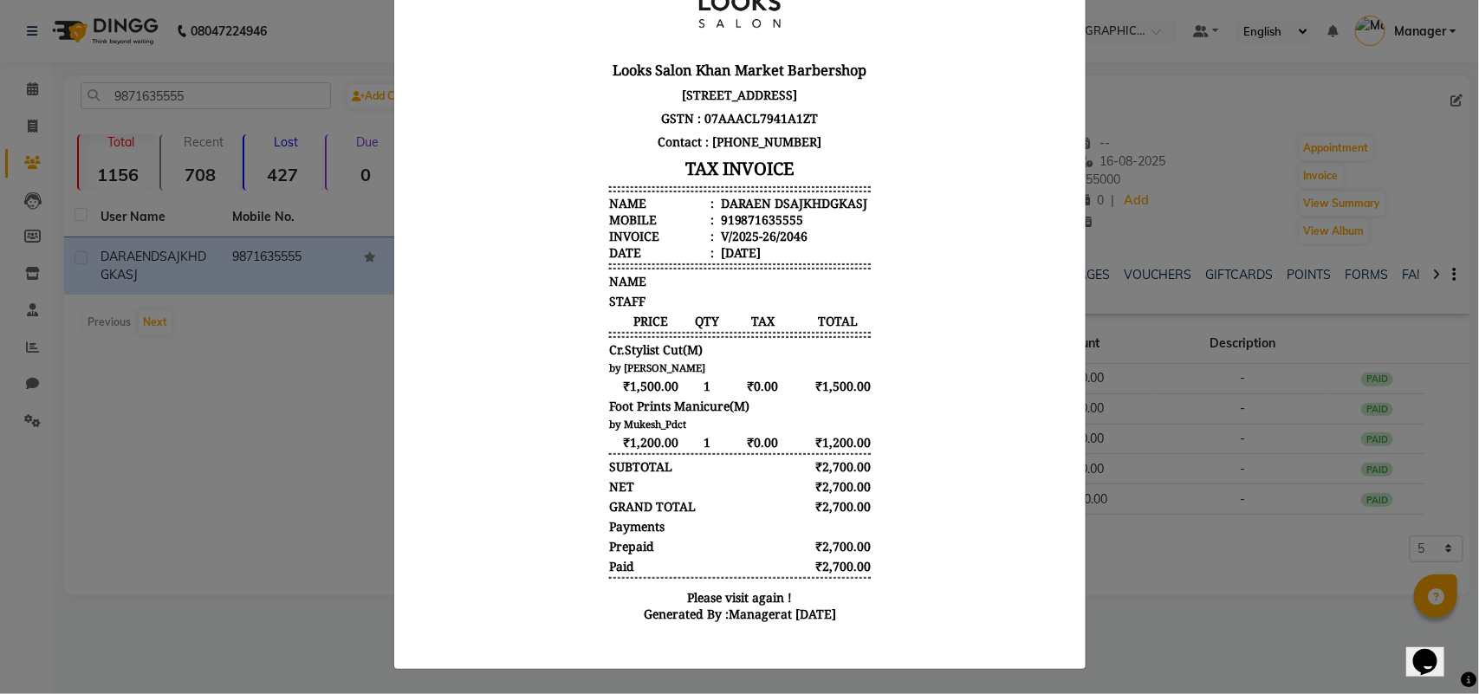
click at [172, 456] on ngb-modal-window "INVOICE View Invoice Close" at bounding box center [739, 347] width 1479 height 694
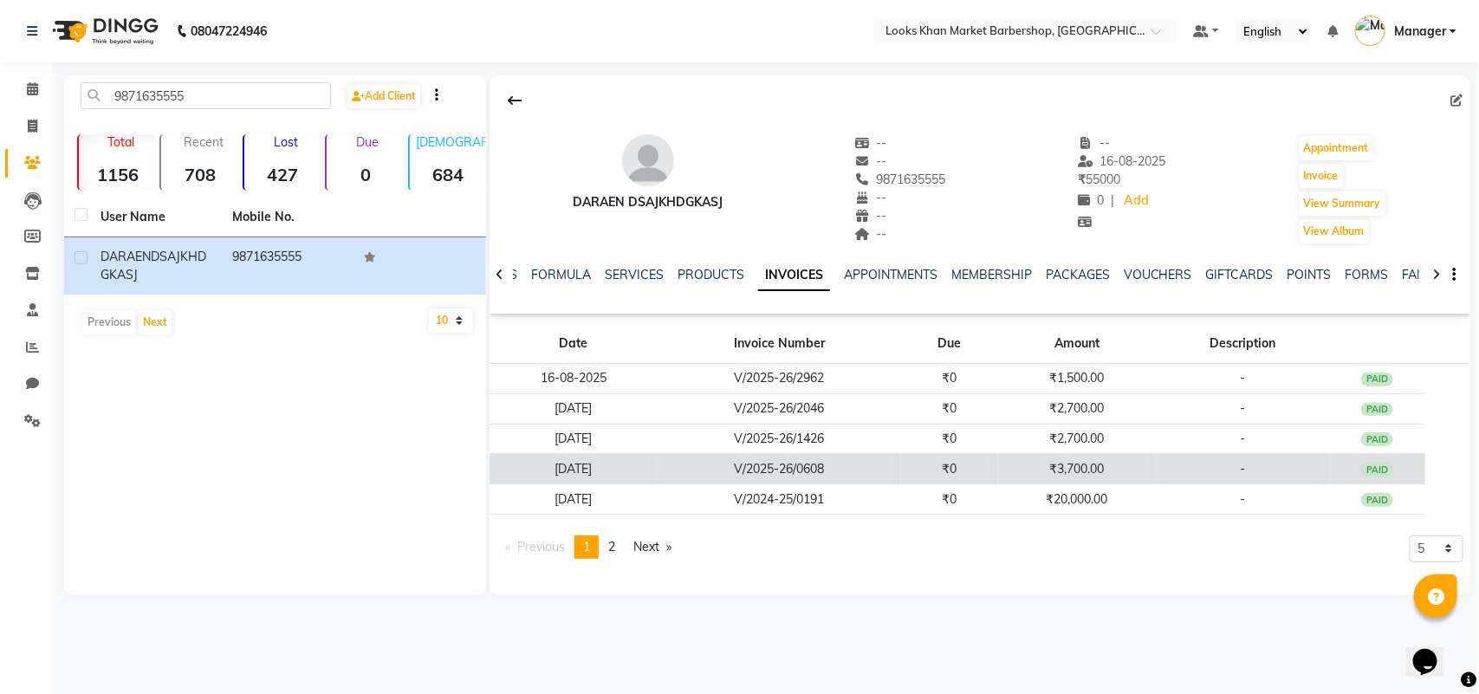
click at [749, 478] on td "V/2025-26/0608" at bounding box center [779, 469] width 244 height 30
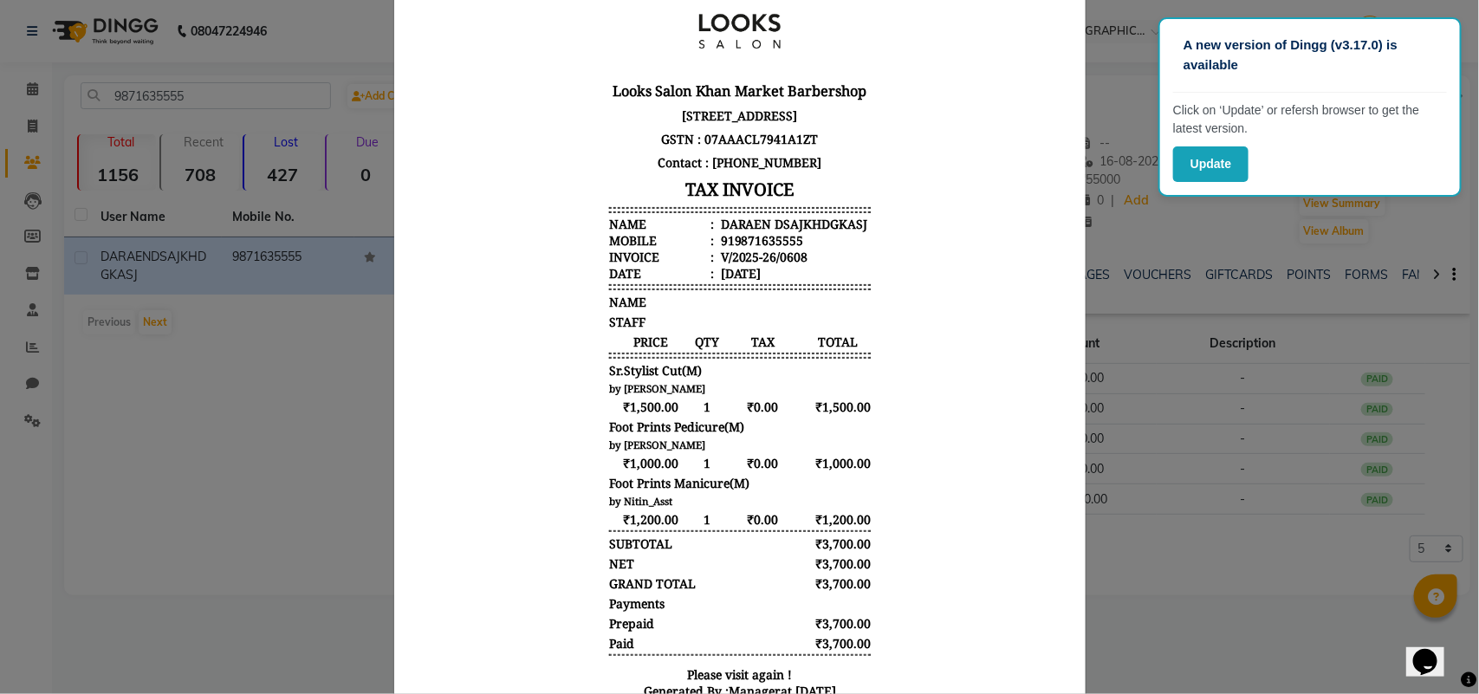
scroll to position [223, 0]
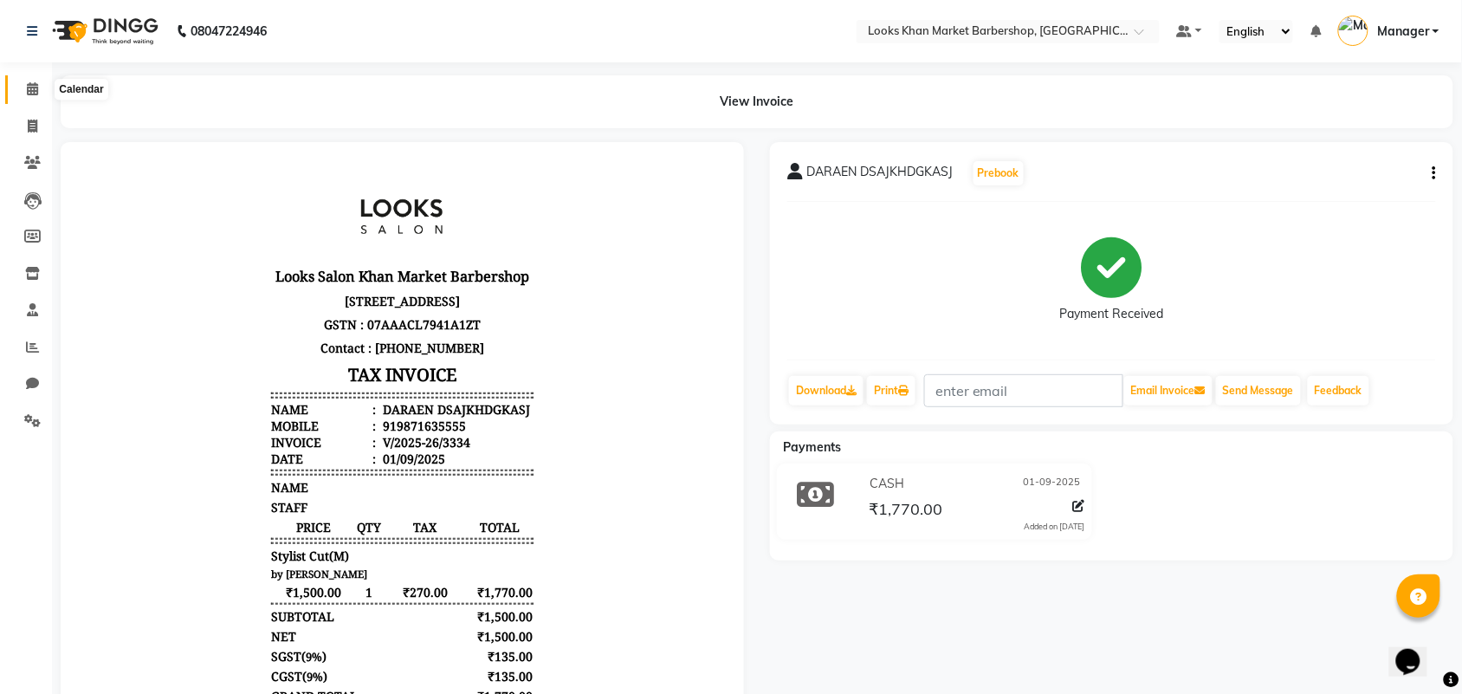
click at [24, 89] on span at bounding box center [32, 90] width 30 height 20
